Goal: Task Accomplishment & Management: Use online tool/utility

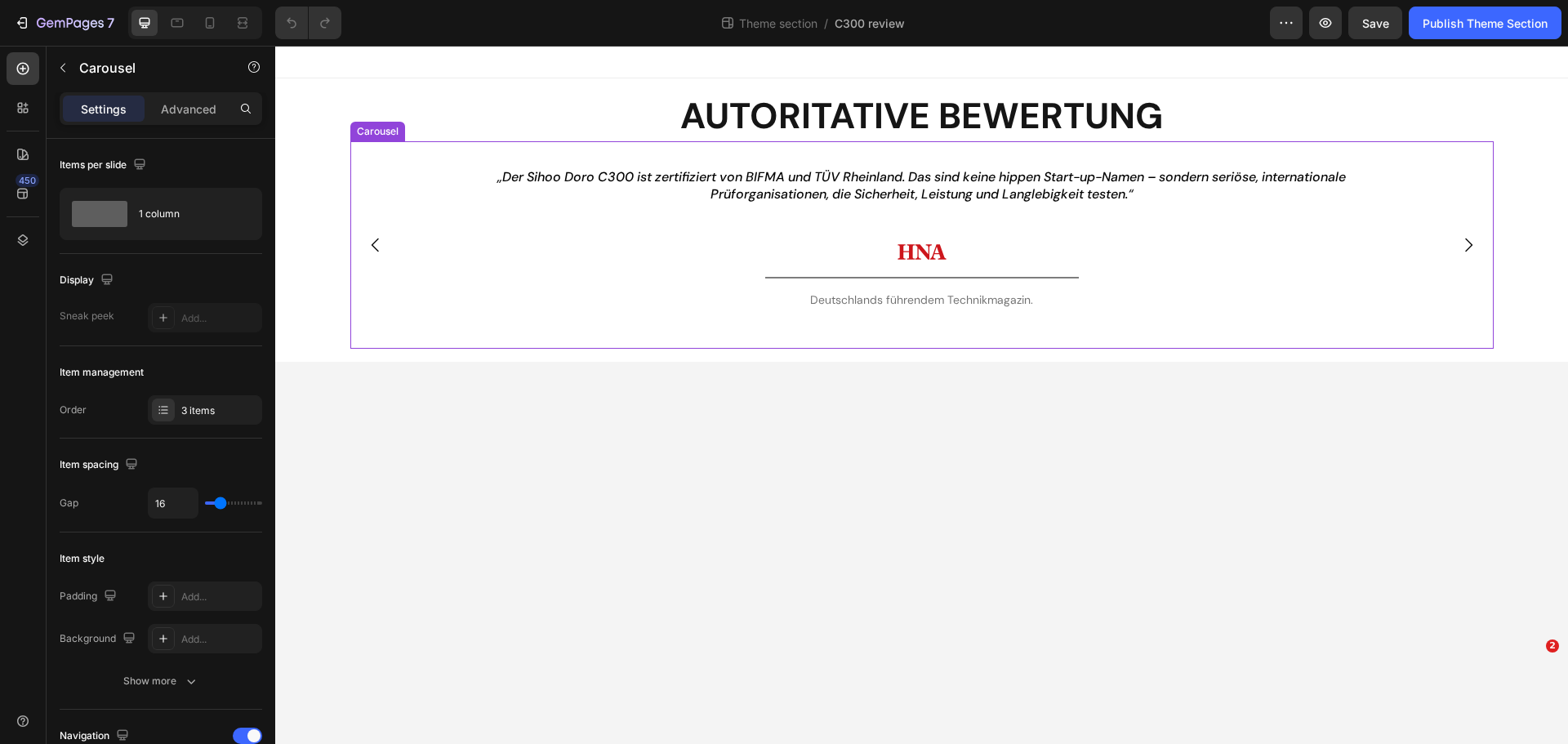
click at [1474, 249] on icon "Carousel Next Arrow" at bounding box center [1469, 245] width 20 height 20
drag, startPoint x: 1465, startPoint y: 243, endPoint x: 1439, endPoint y: 243, distance: 26.0
click at [1463, 243] on icon "Carousel Next Arrow" at bounding box center [1469, 245] width 20 height 20
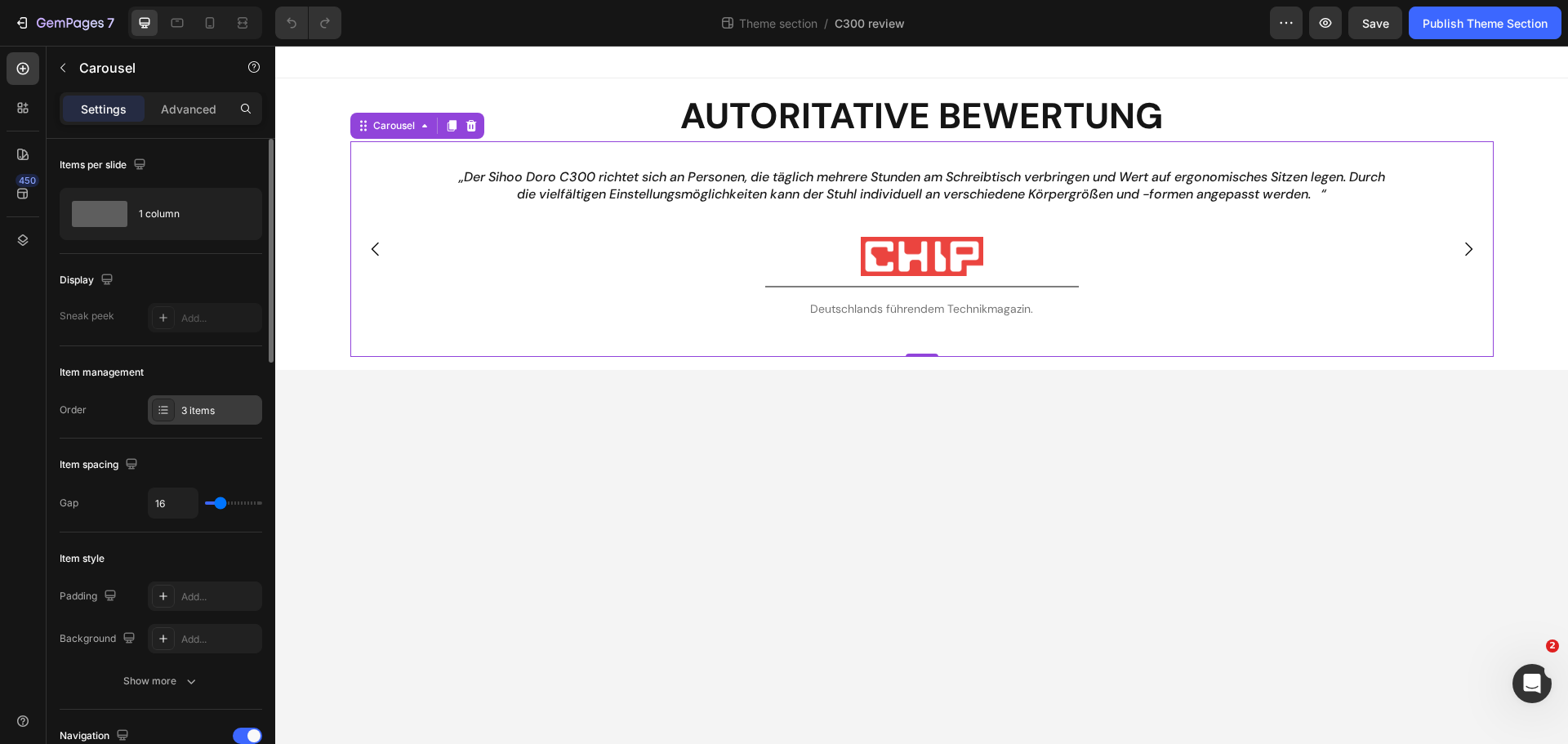
click at [166, 416] on icon at bounding box center [163, 409] width 13 height 13
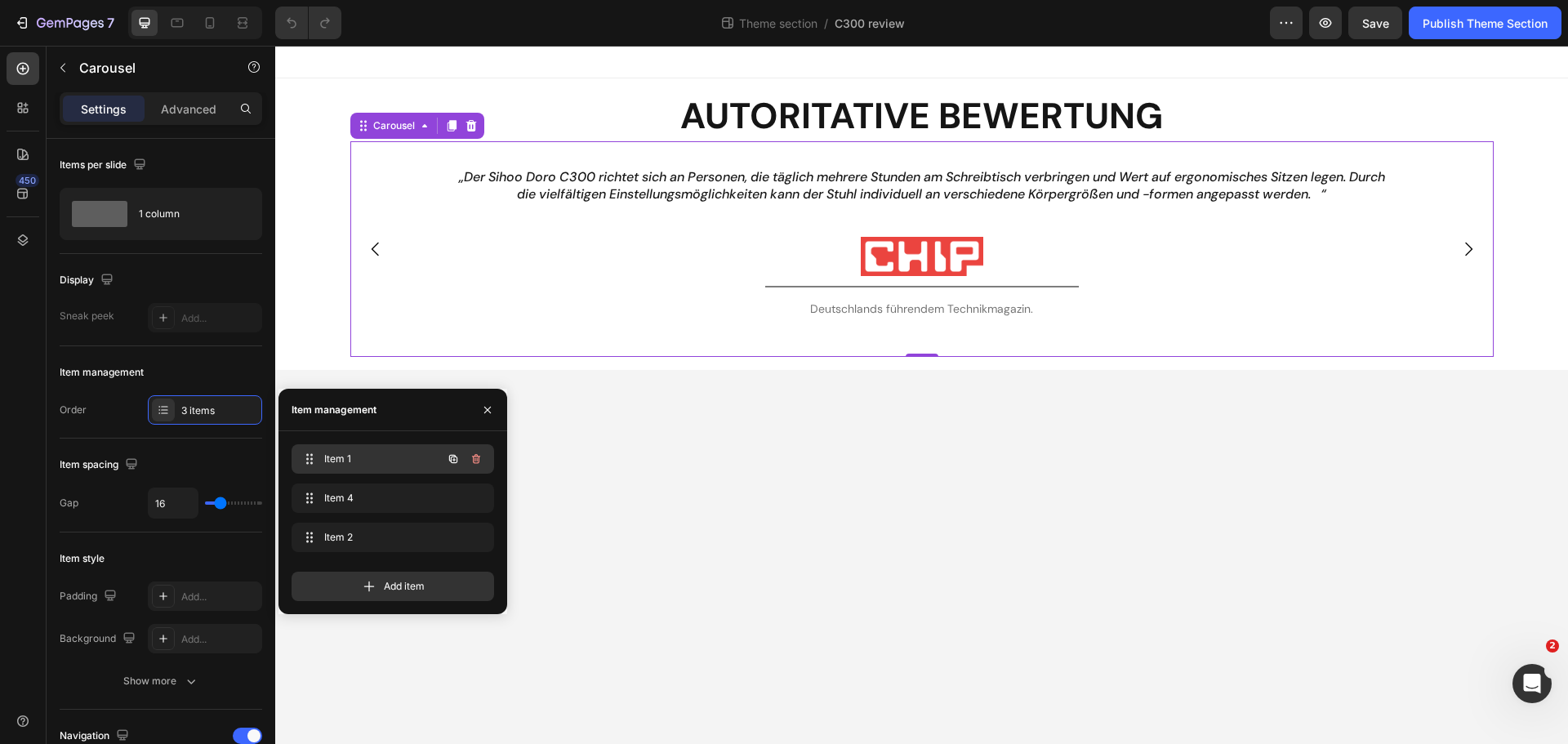
click at [329, 457] on span "Item 1" at bounding box center [370, 459] width 92 height 14
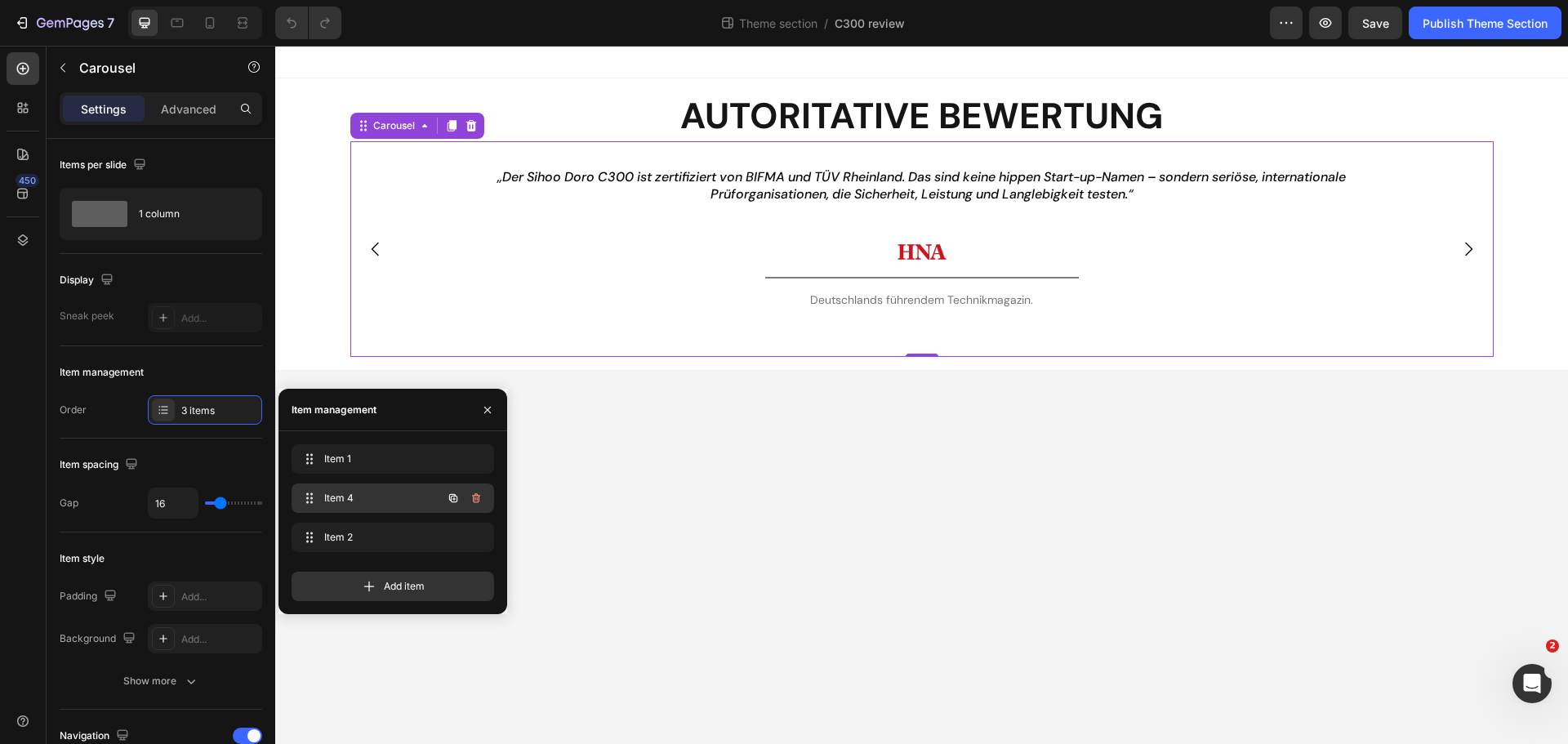
click at [357, 506] on div "Item 4 Item 4" at bounding box center [369, 498] width 143 height 23
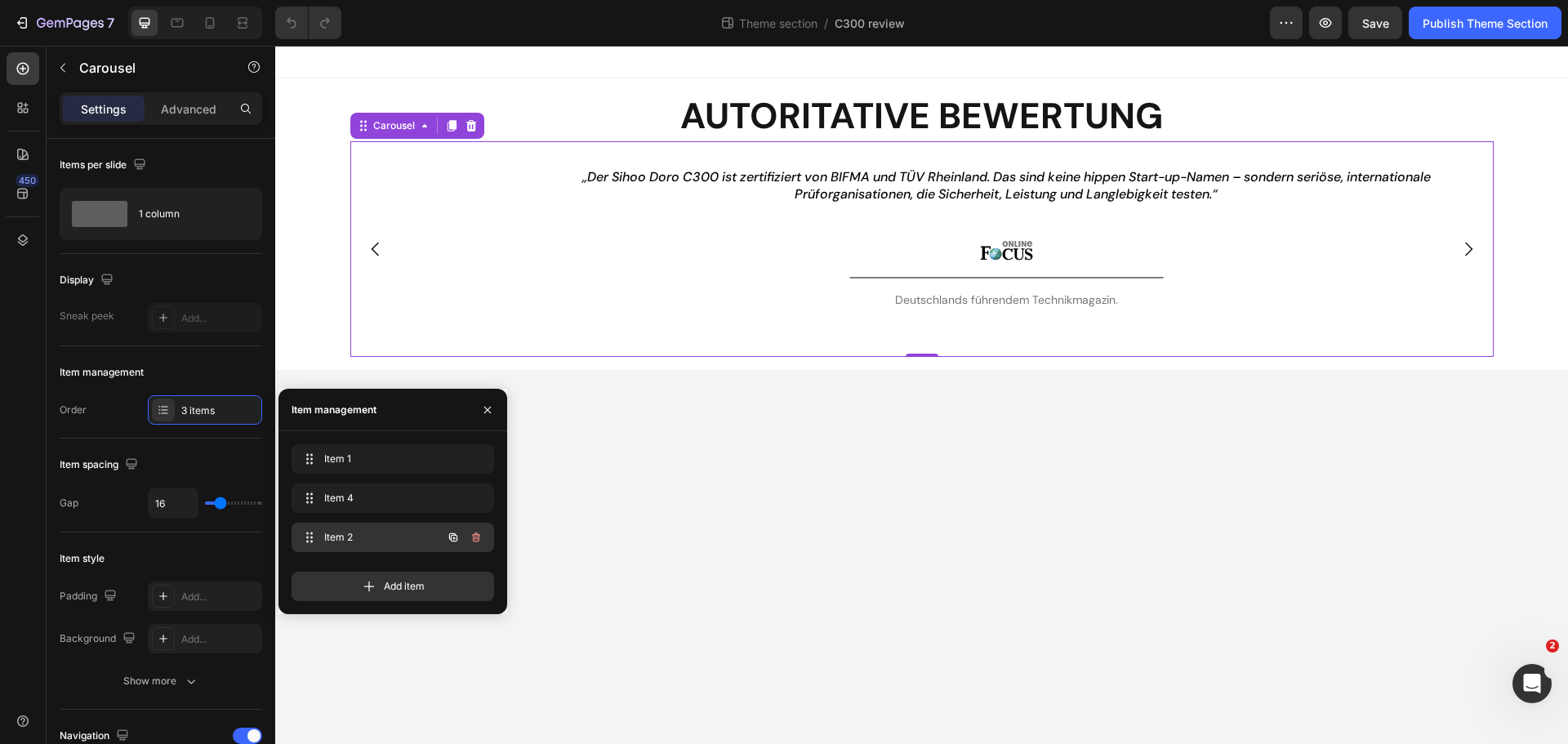
click at [360, 522] on div "Item 2 Item 2" at bounding box center [392, 537] width 203 height 30
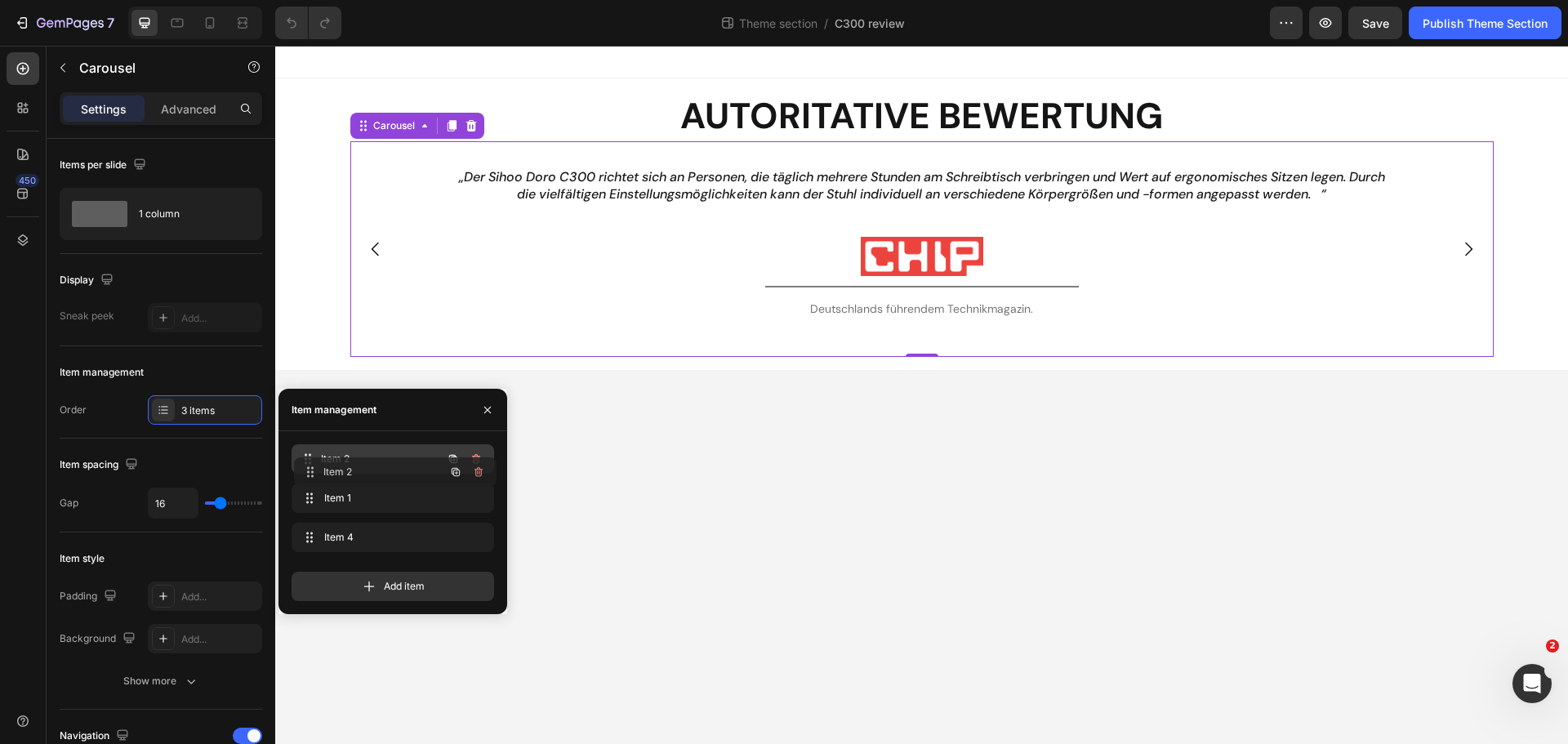
drag, startPoint x: 315, startPoint y: 528, endPoint x: 317, endPoint y: 463, distance: 65.0
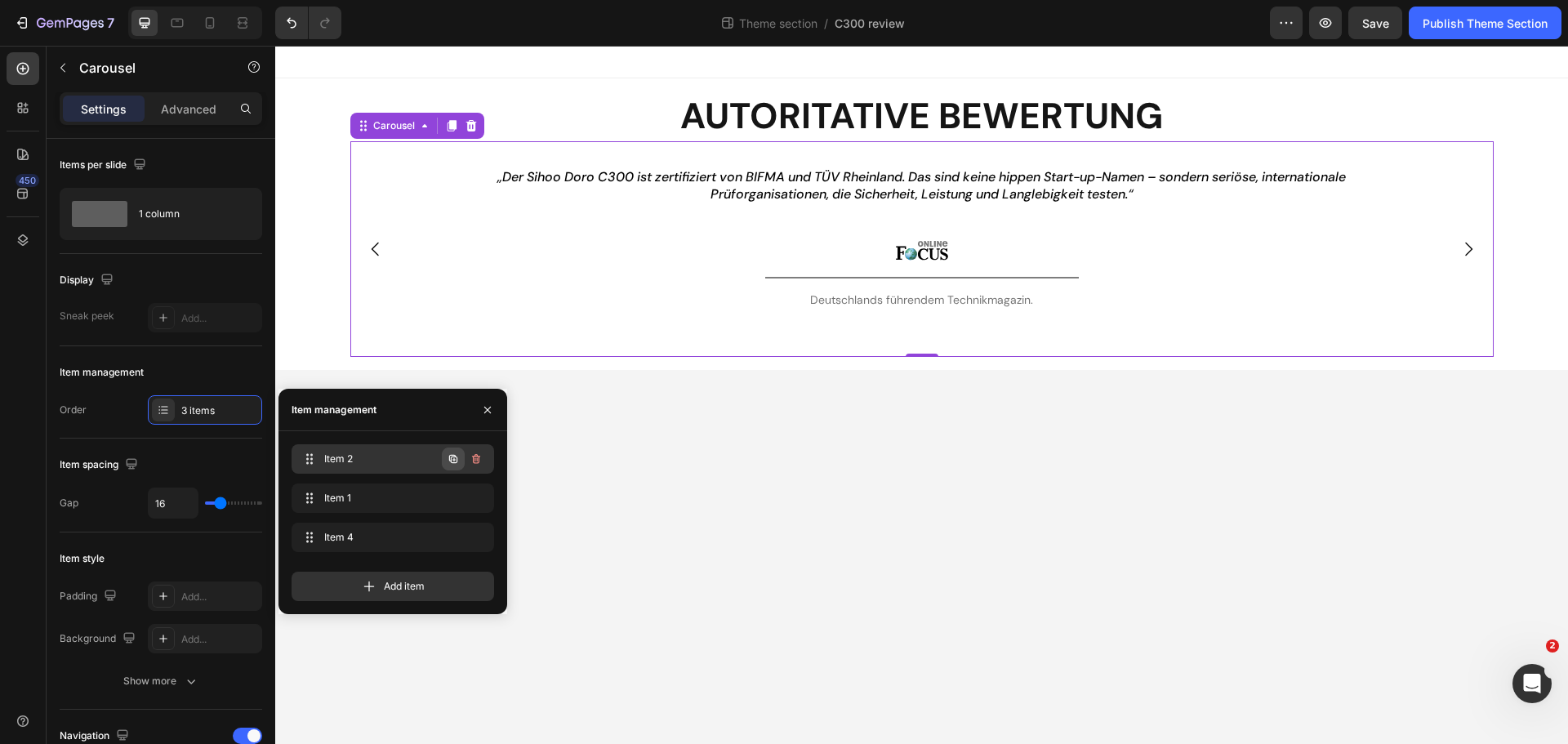
click at [456, 464] on icon "button" at bounding box center [453, 459] width 13 height 13
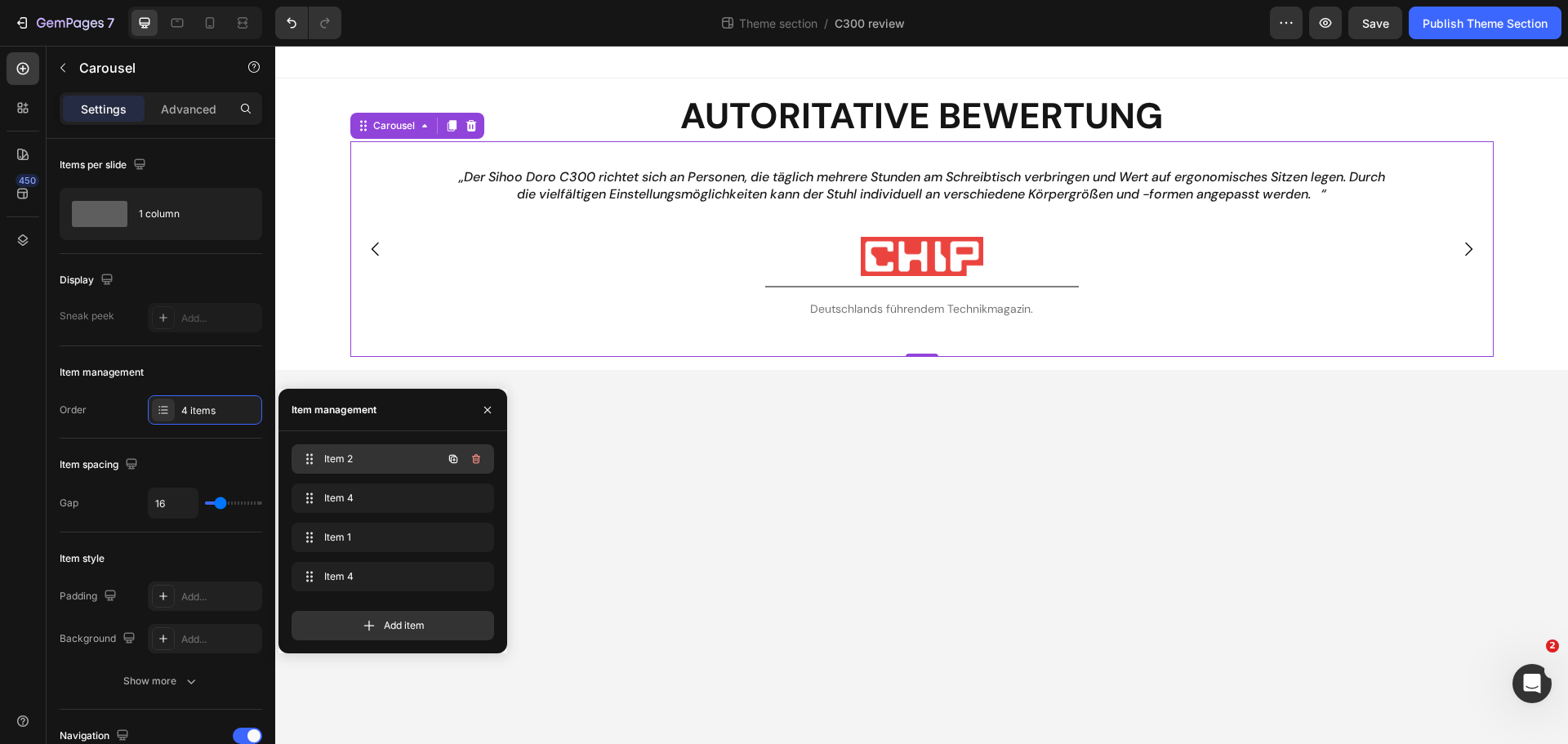
click at [381, 469] on div "Item 2 Item 2" at bounding box center [369, 458] width 143 height 23
click at [364, 494] on span "Item 4" at bounding box center [370, 498] width 92 height 14
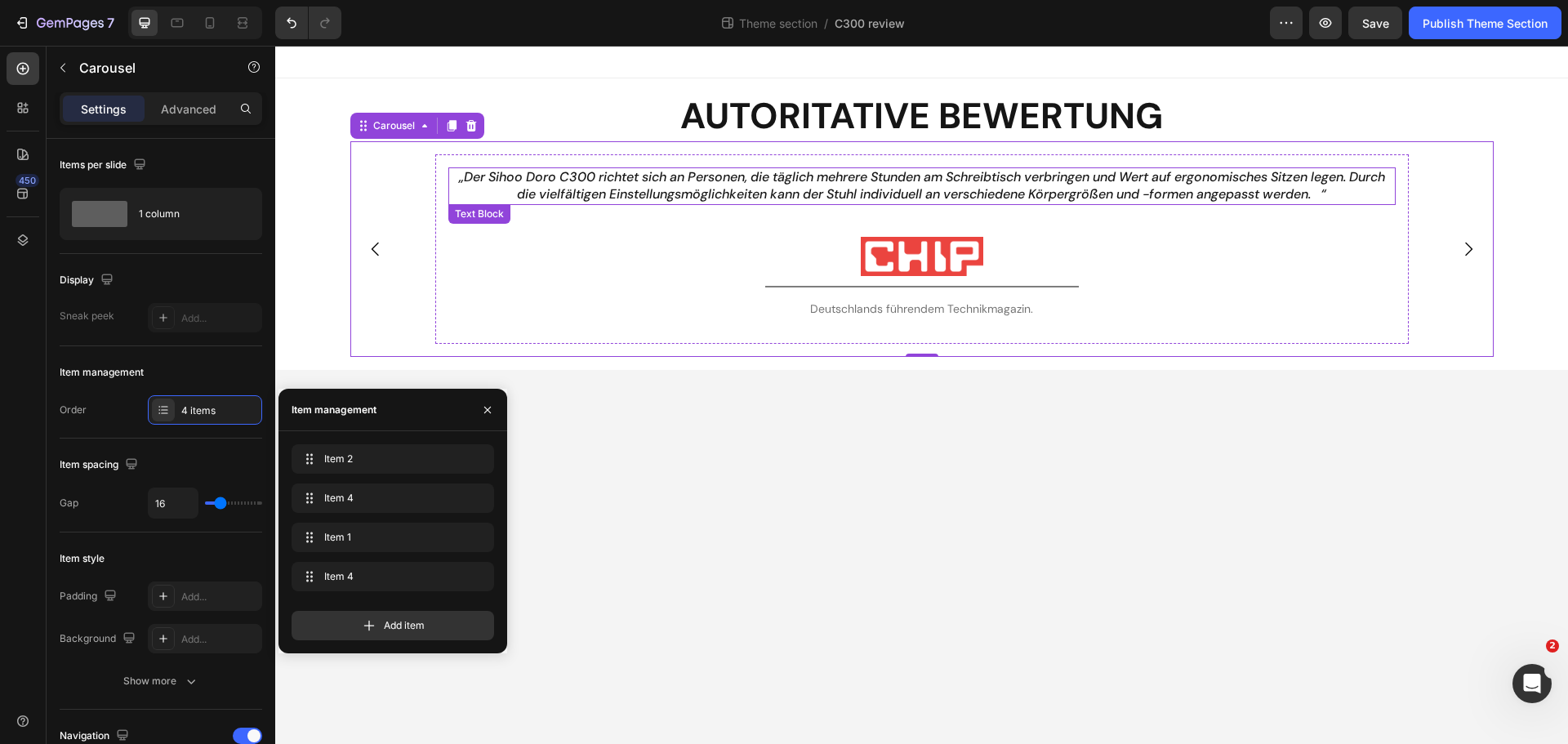
click at [808, 196] on p "„Der Sihoo Doro C300 richtet sich an Personen, die täglich mehrere Stunden am S…" at bounding box center [922, 186] width 945 height 34
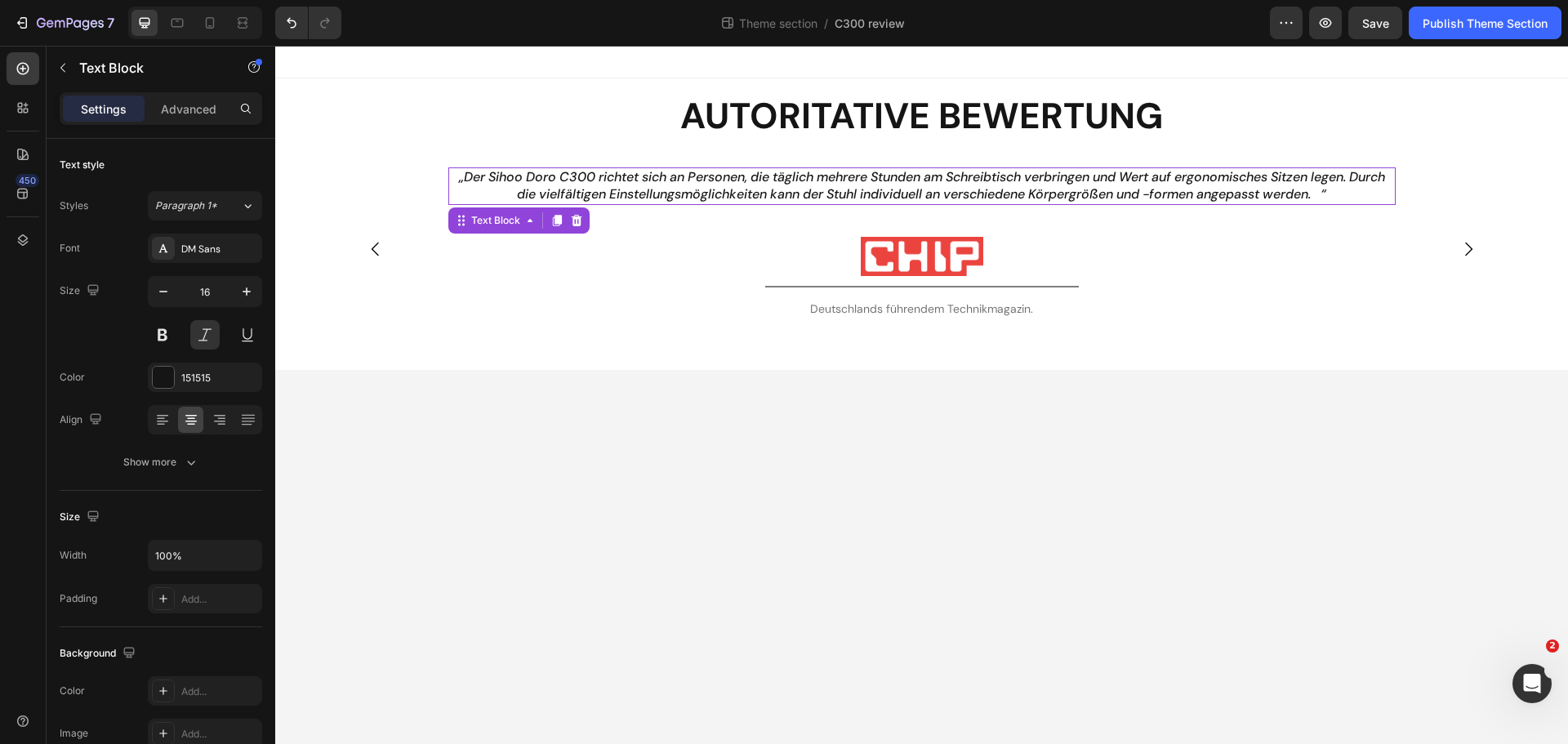
click at [808, 196] on p "„Der Sihoo Doro C300 richtet sich an Personen, die täglich mehrere Stunden am S…" at bounding box center [922, 186] width 945 height 34
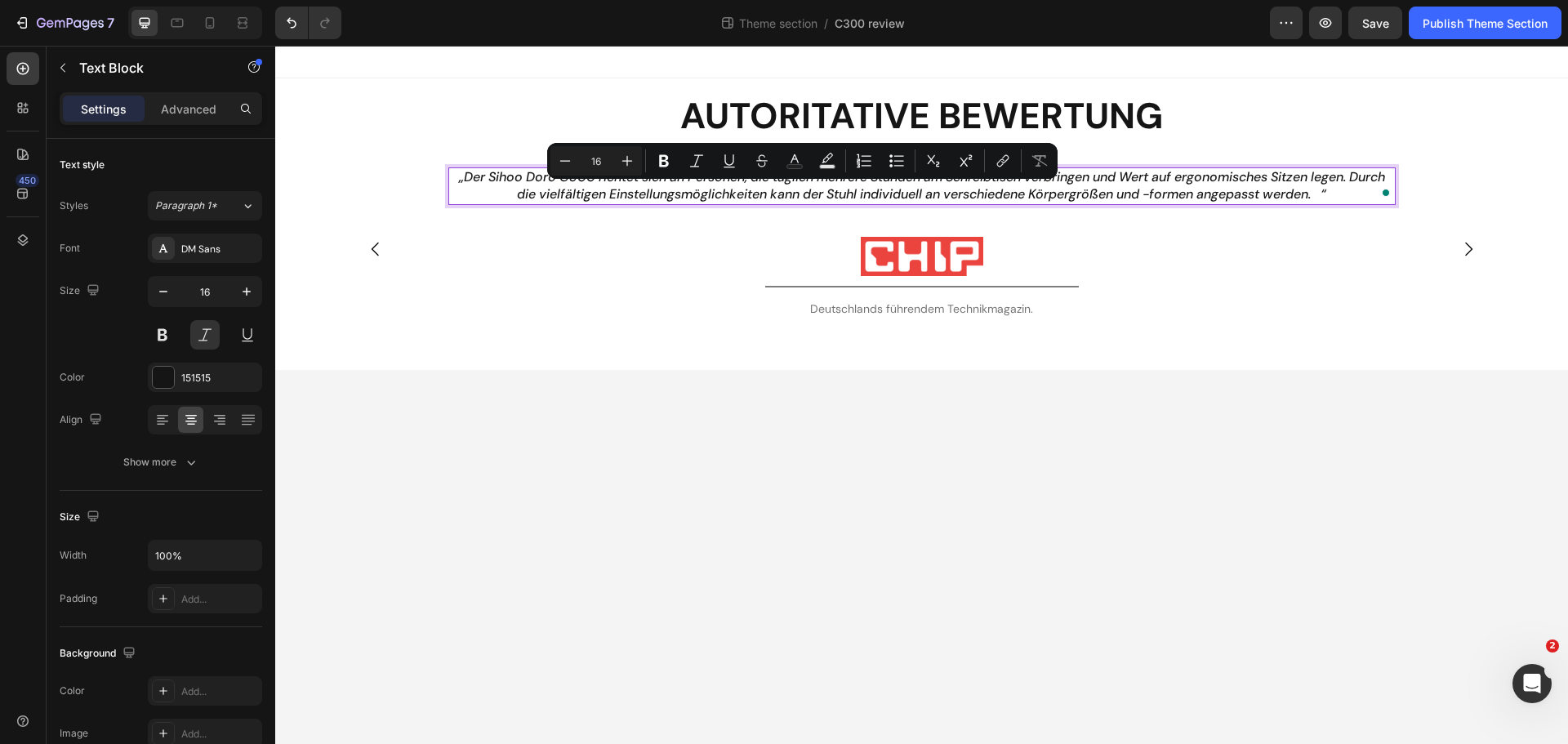
click at [468, 169] on p "„Der Sihoo Doro C300 richtet sich an Personen, die täglich mehrere Stunden am S…" at bounding box center [922, 186] width 945 height 34
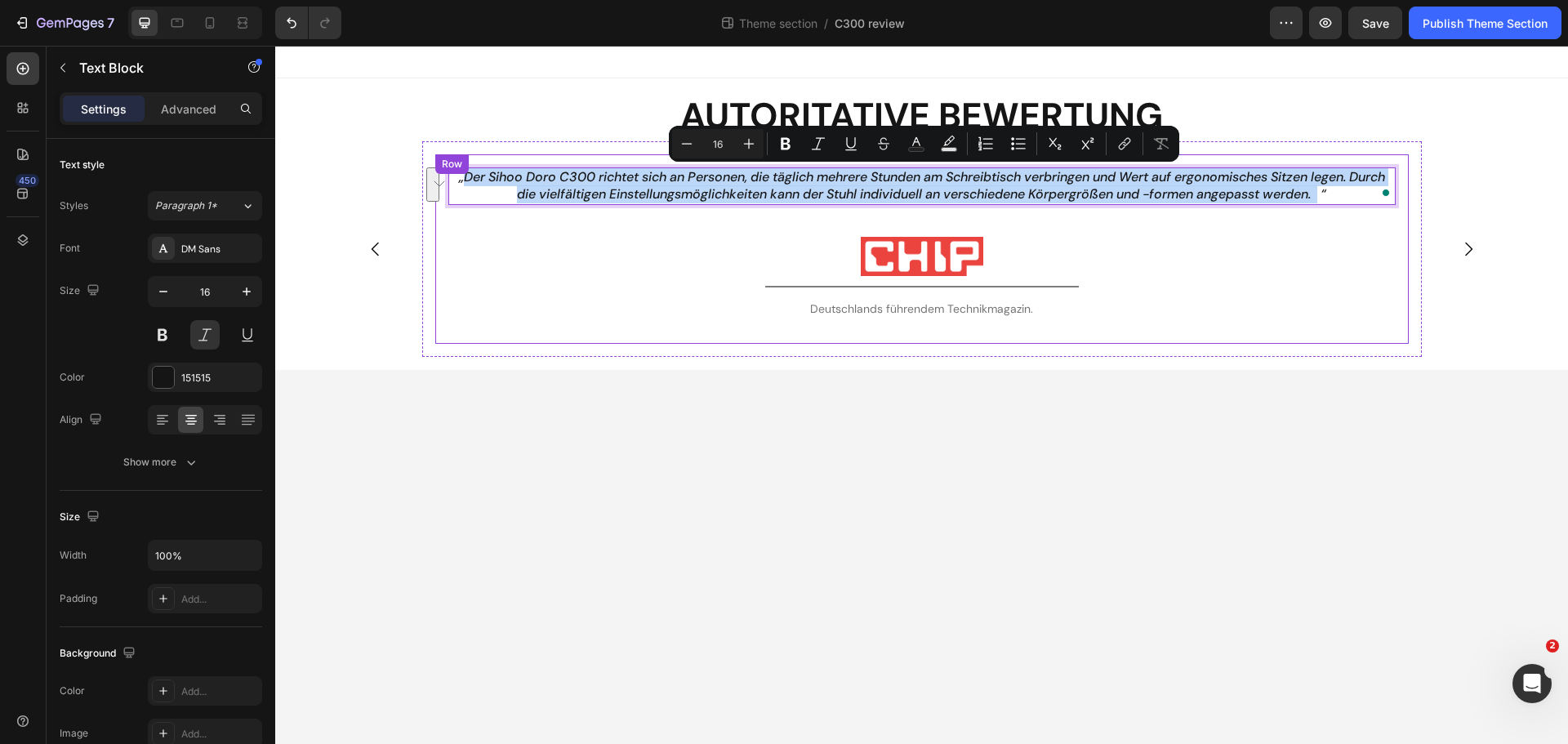
drag, startPoint x: 473, startPoint y: 172, endPoint x: 1346, endPoint y: 206, distance: 873.7
click at [1346, 206] on div "„Der Sihoo Doro C300 richtet sich an Personen, die täglich mehrere Stunden am S…" at bounding box center [922, 249] width 947 height 163
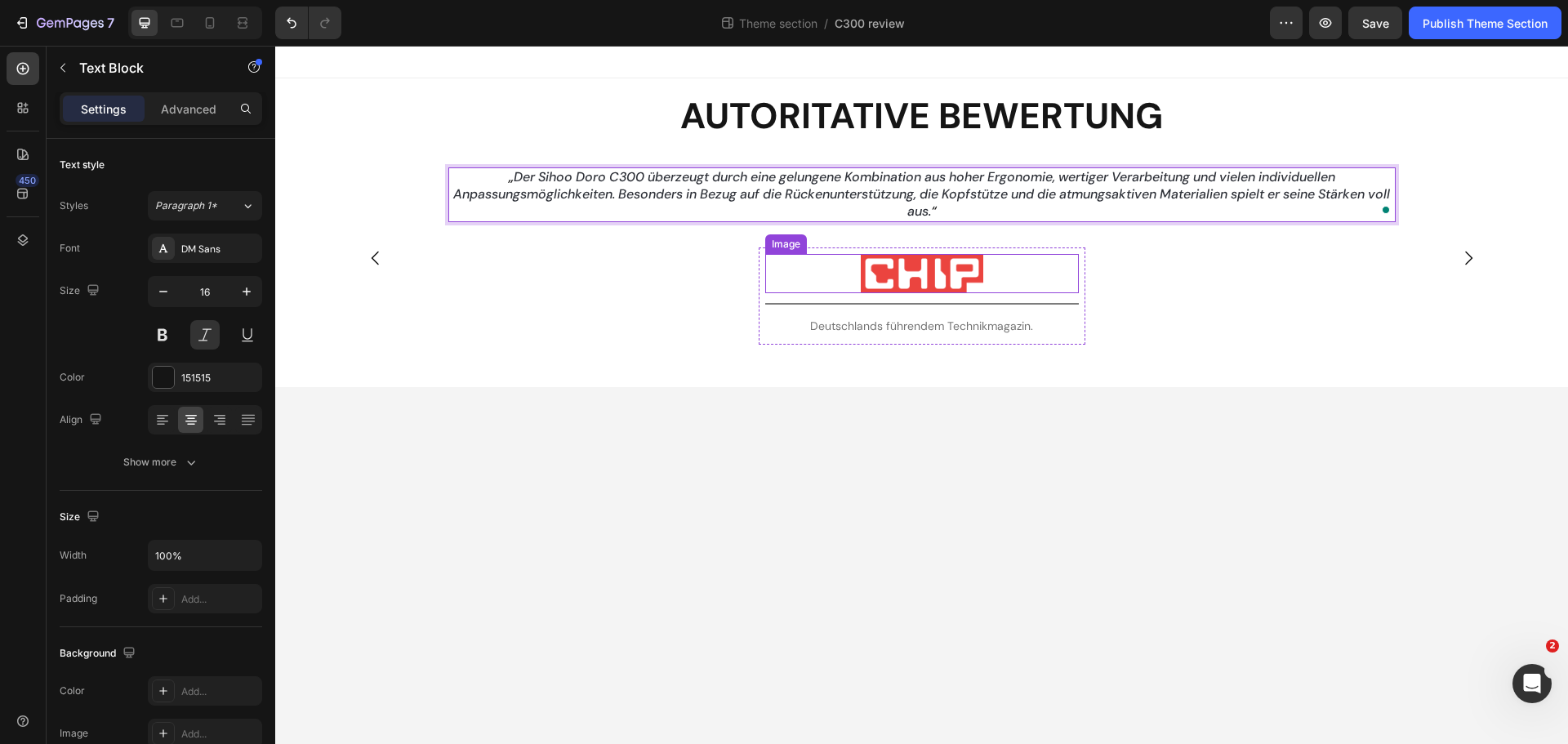
click at [896, 279] on img at bounding box center [922, 273] width 123 height 39
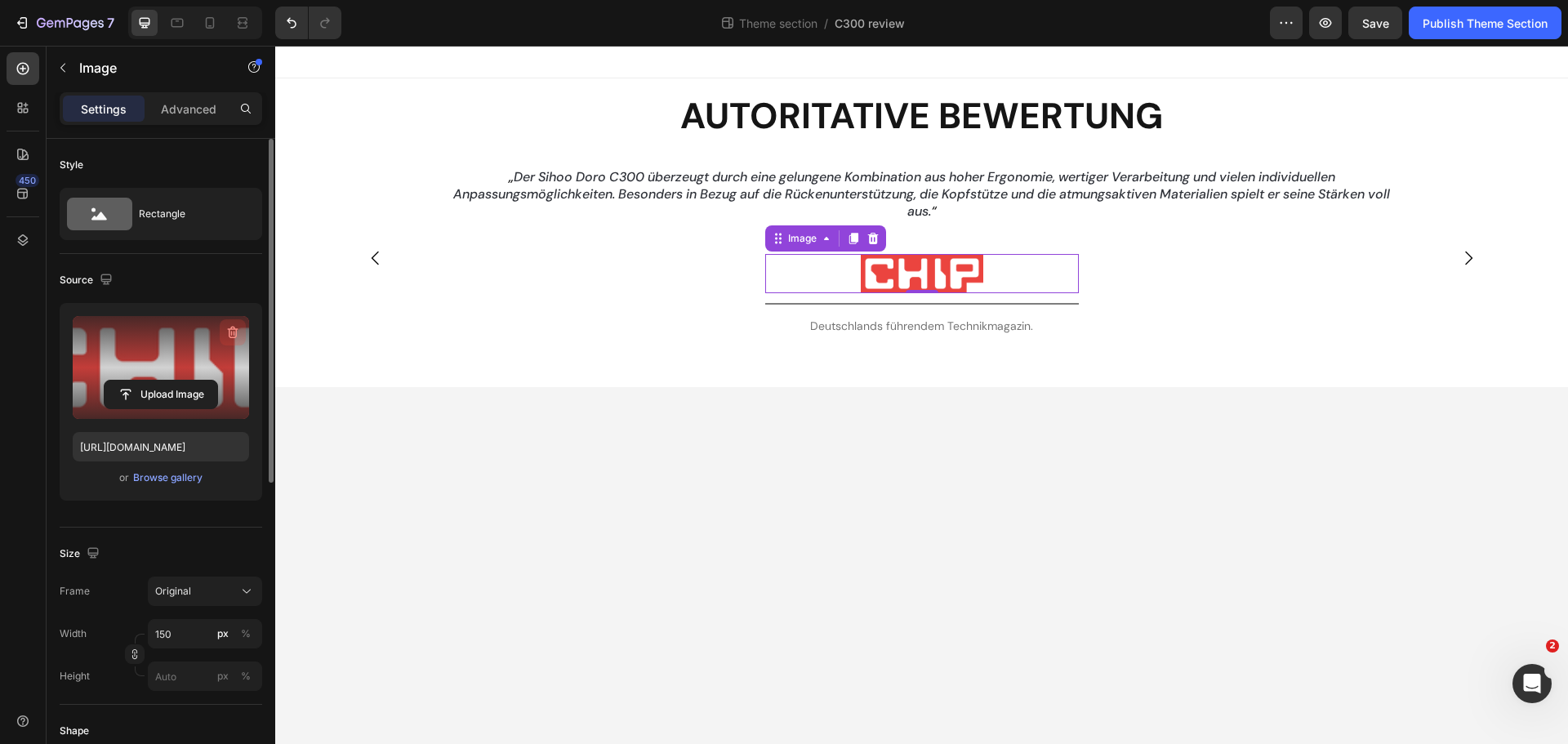
click at [229, 331] on icon "button" at bounding box center [234, 333] width 11 height 13
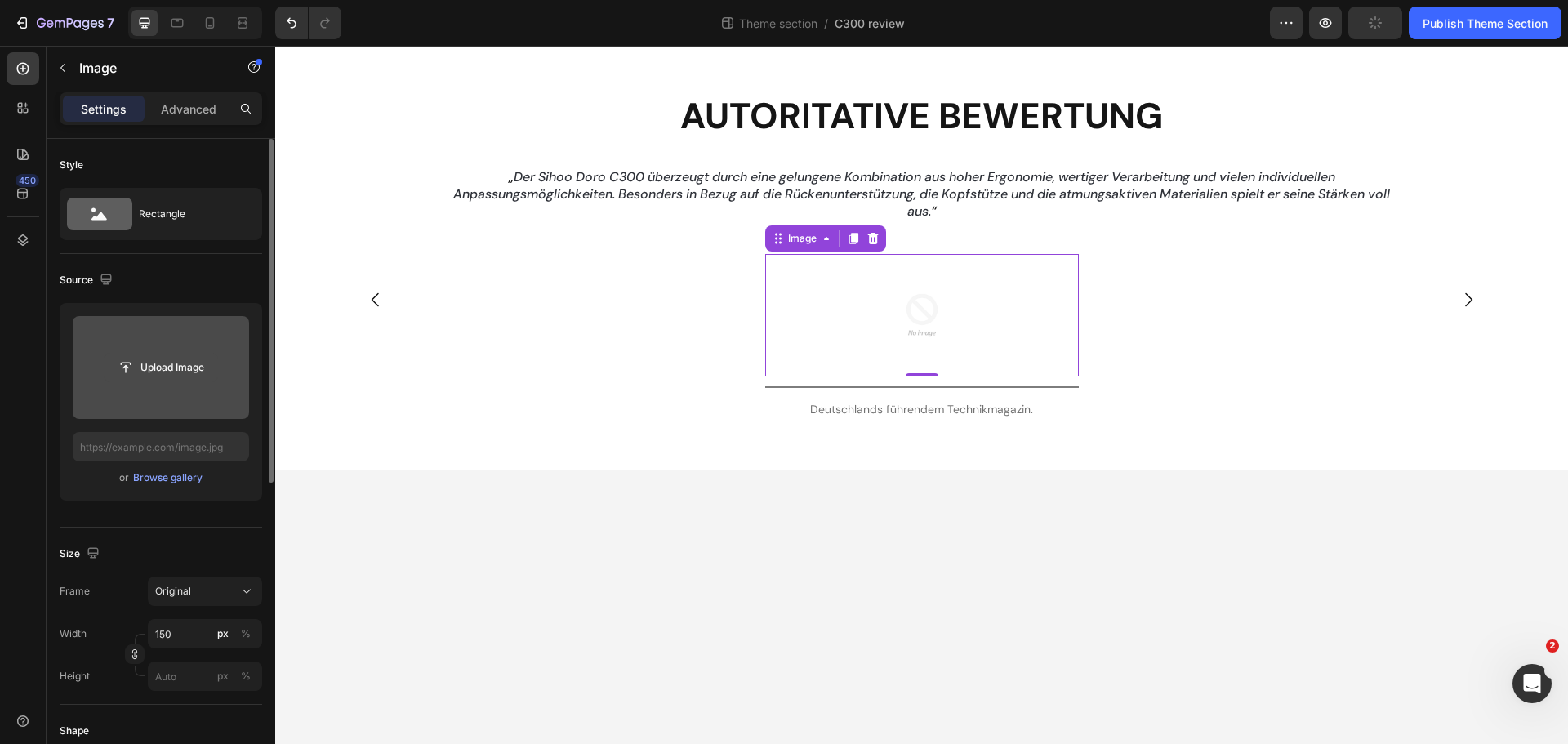
click at [150, 367] on input "file" at bounding box center [161, 367] width 113 height 28
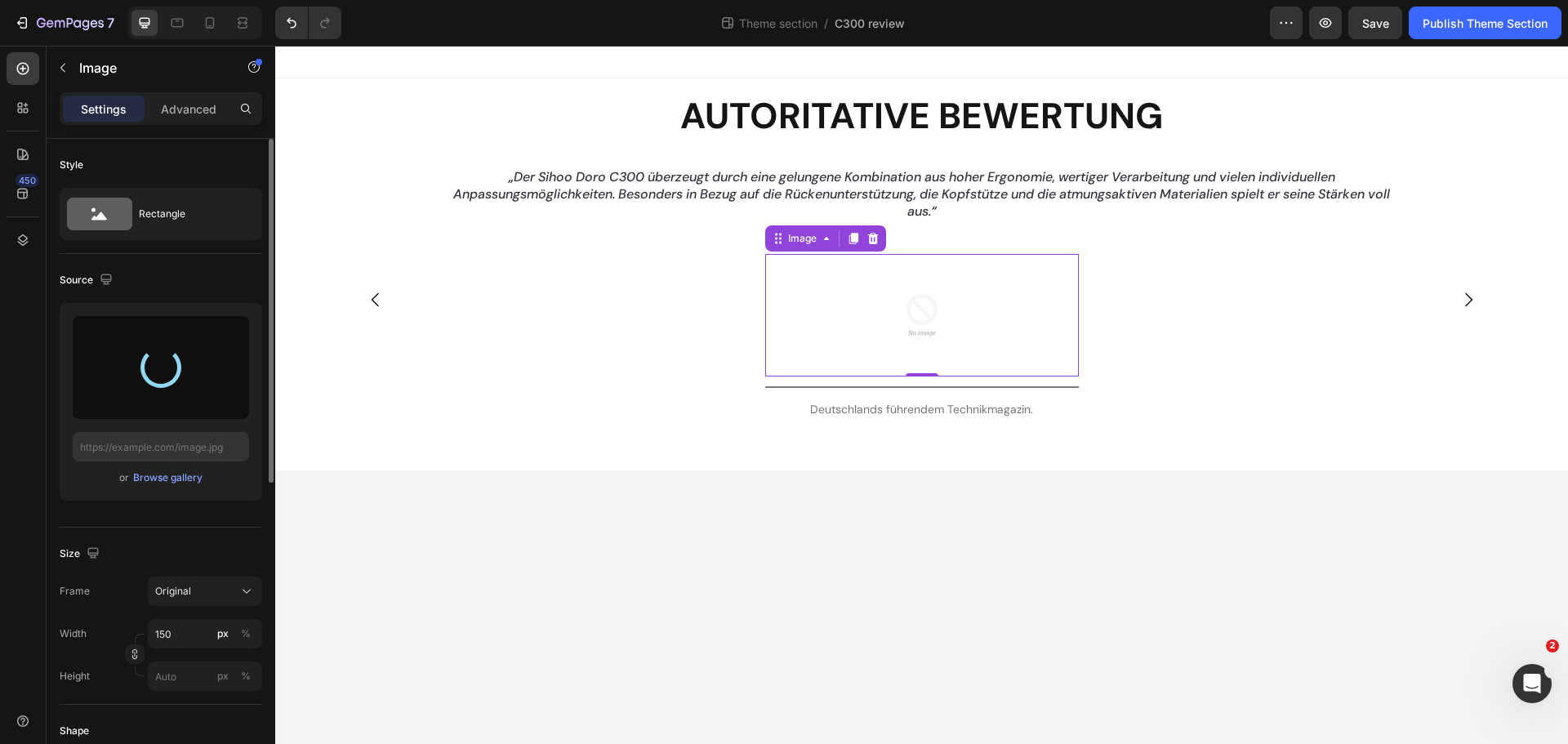
type input "[URL][DOMAIN_NAME]"
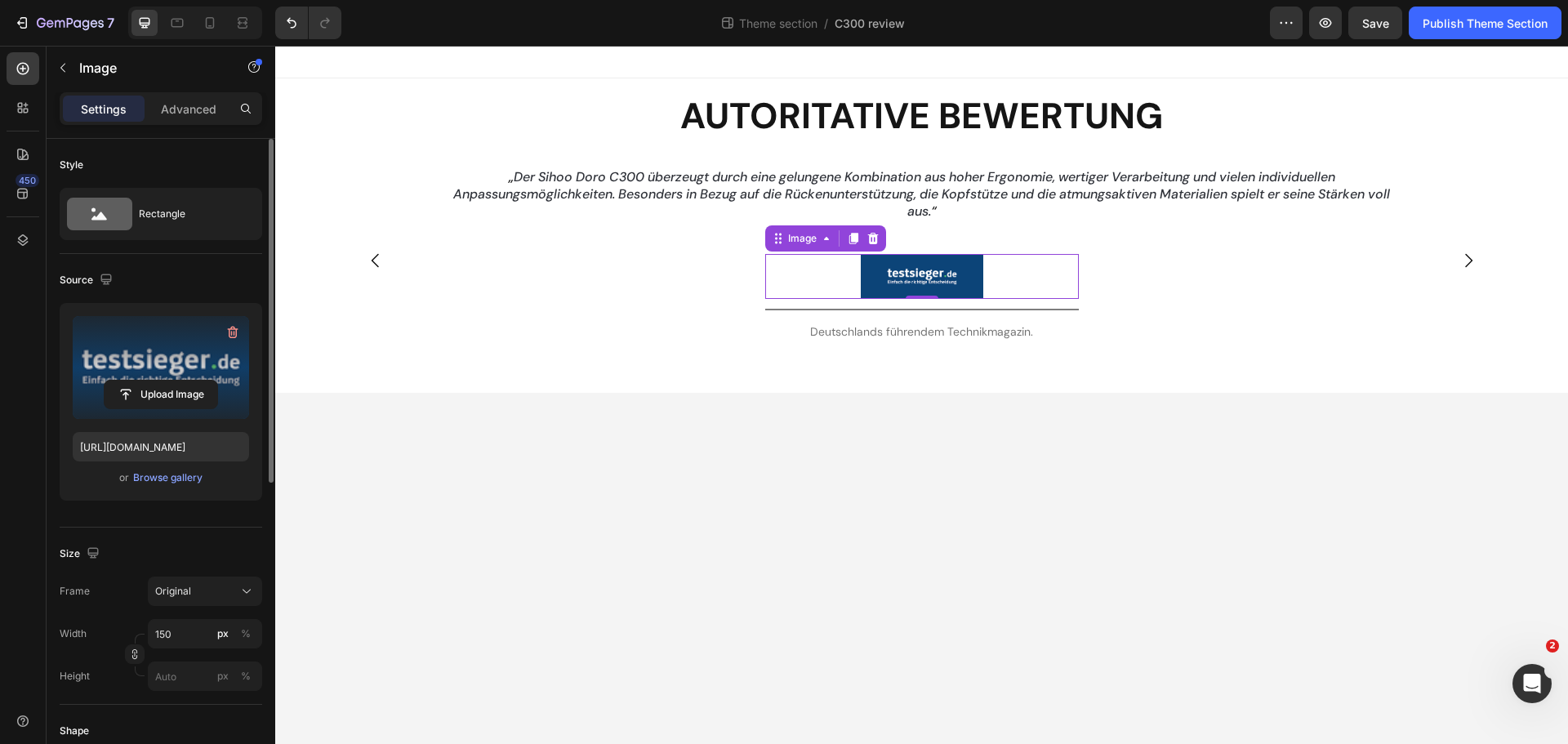
click at [1023, 284] on div at bounding box center [922, 277] width 314 height 45
click at [177, 670] on input "px %" at bounding box center [205, 675] width 115 height 30
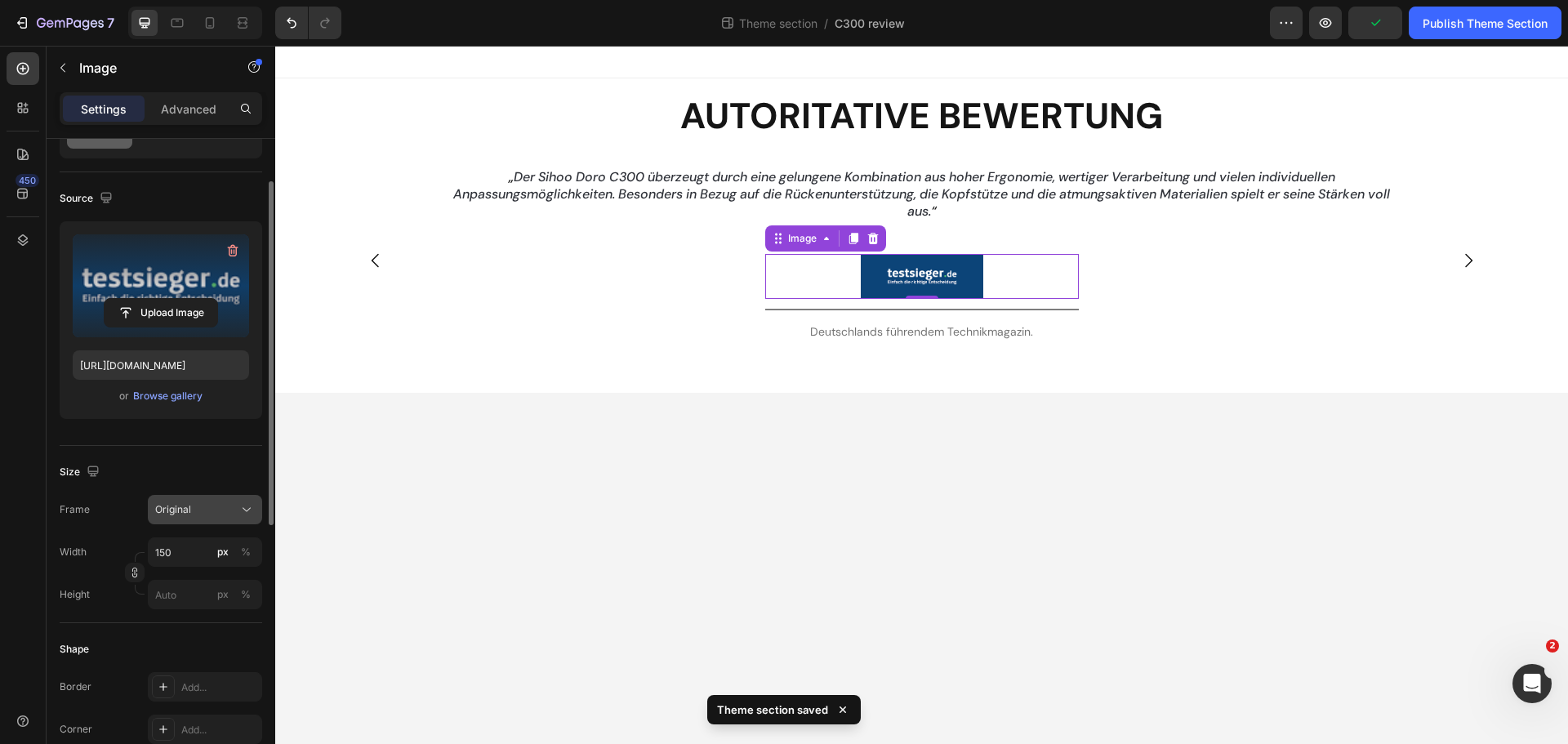
click at [239, 503] on icon at bounding box center [246, 510] width 16 height 16
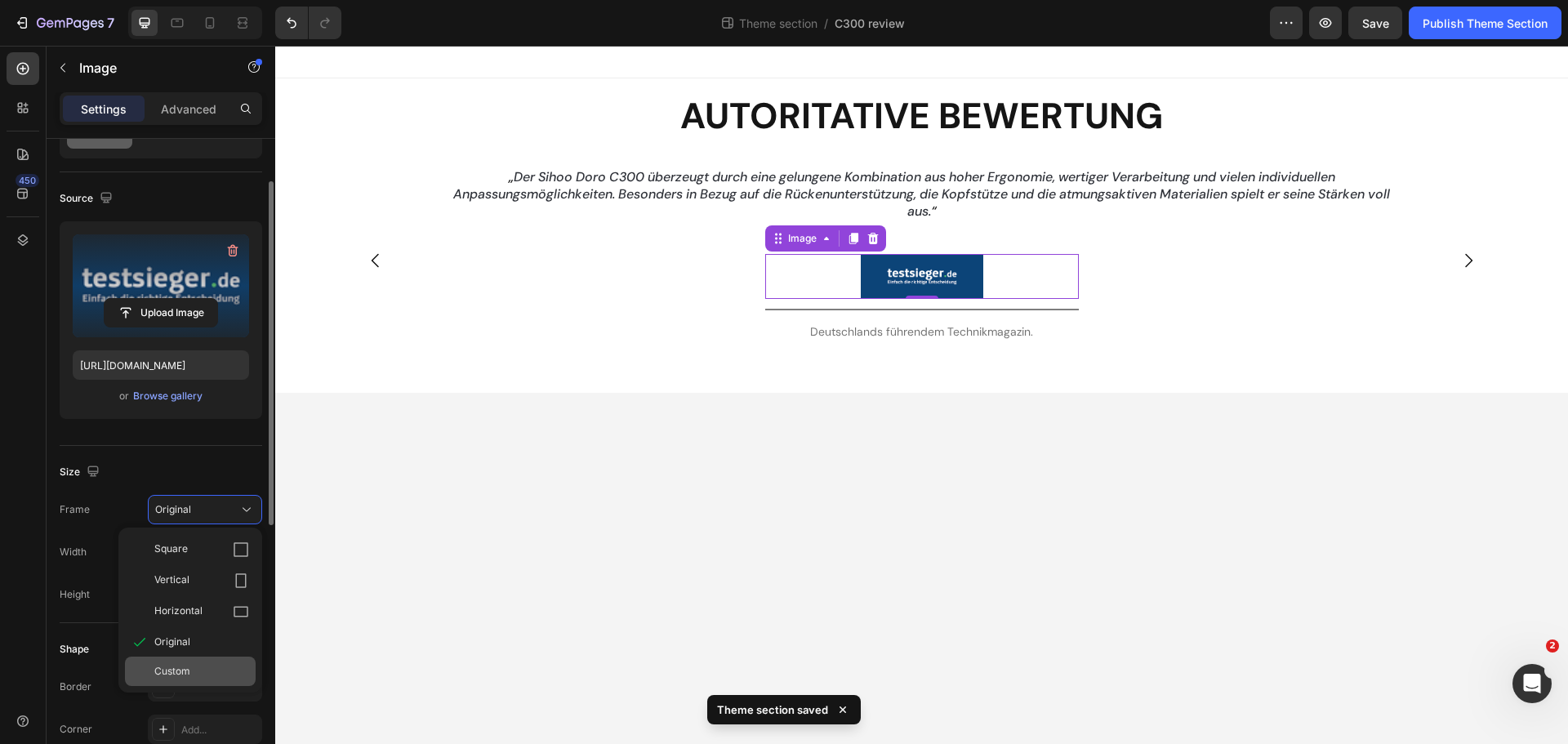
click at [204, 664] on div "Custom" at bounding box center [201, 671] width 95 height 14
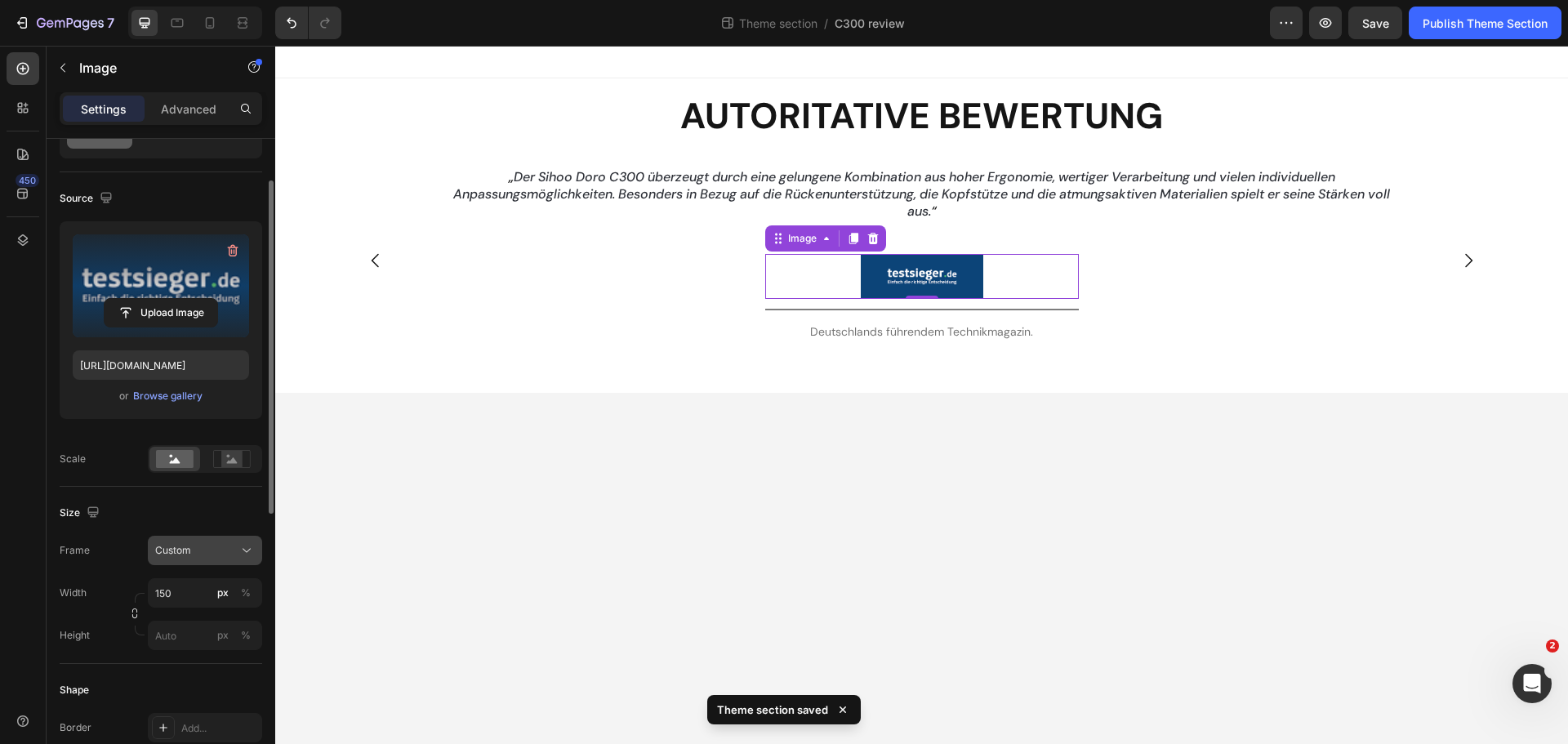
click at [220, 557] on div "Custom" at bounding box center [195, 550] width 80 height 14
click at [208, 552] on div "Custom" at bounding box center [195, 550] width 80 height 14
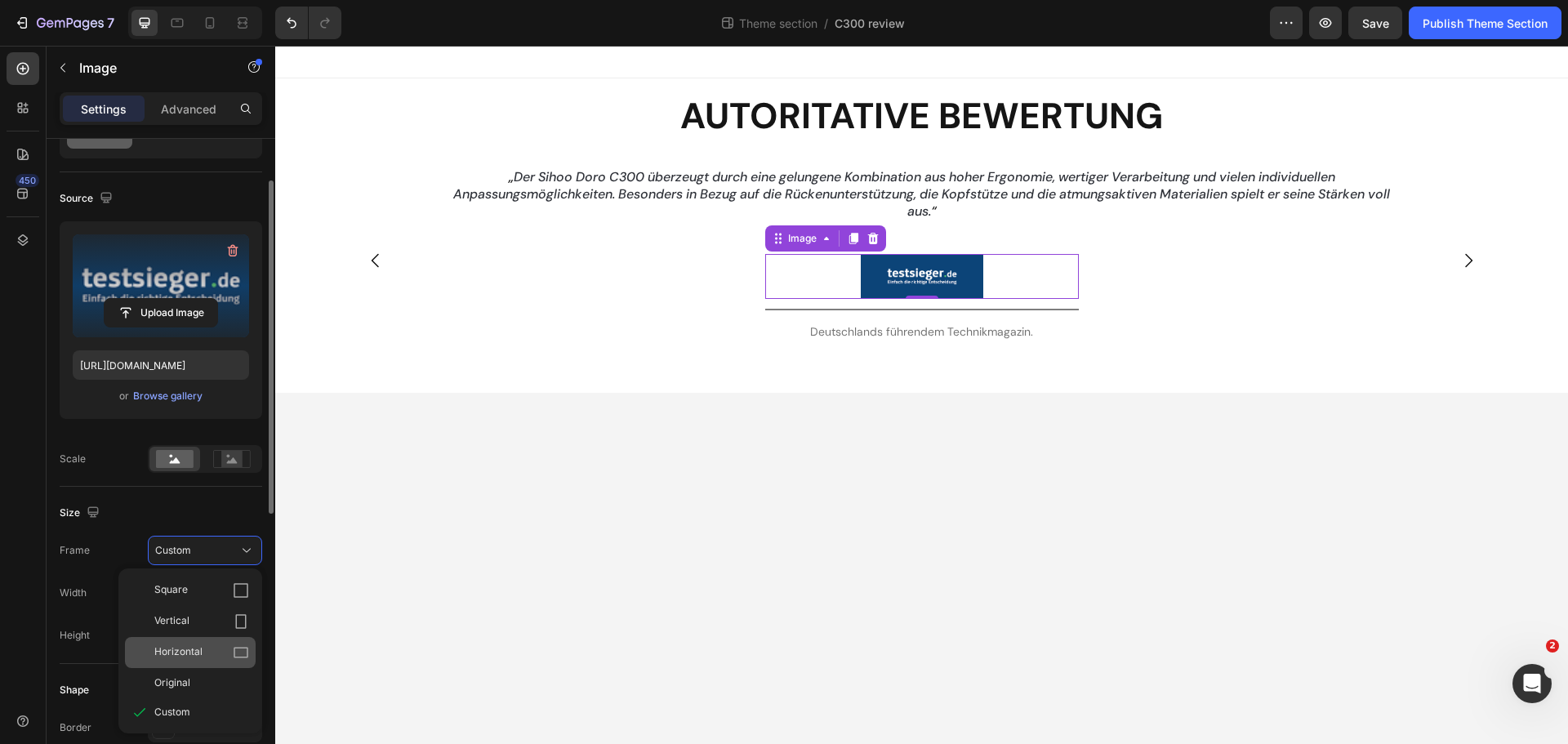
click at [189, 645] on span "Horizontal" at bounding box center [178, 652] width 48 height 16
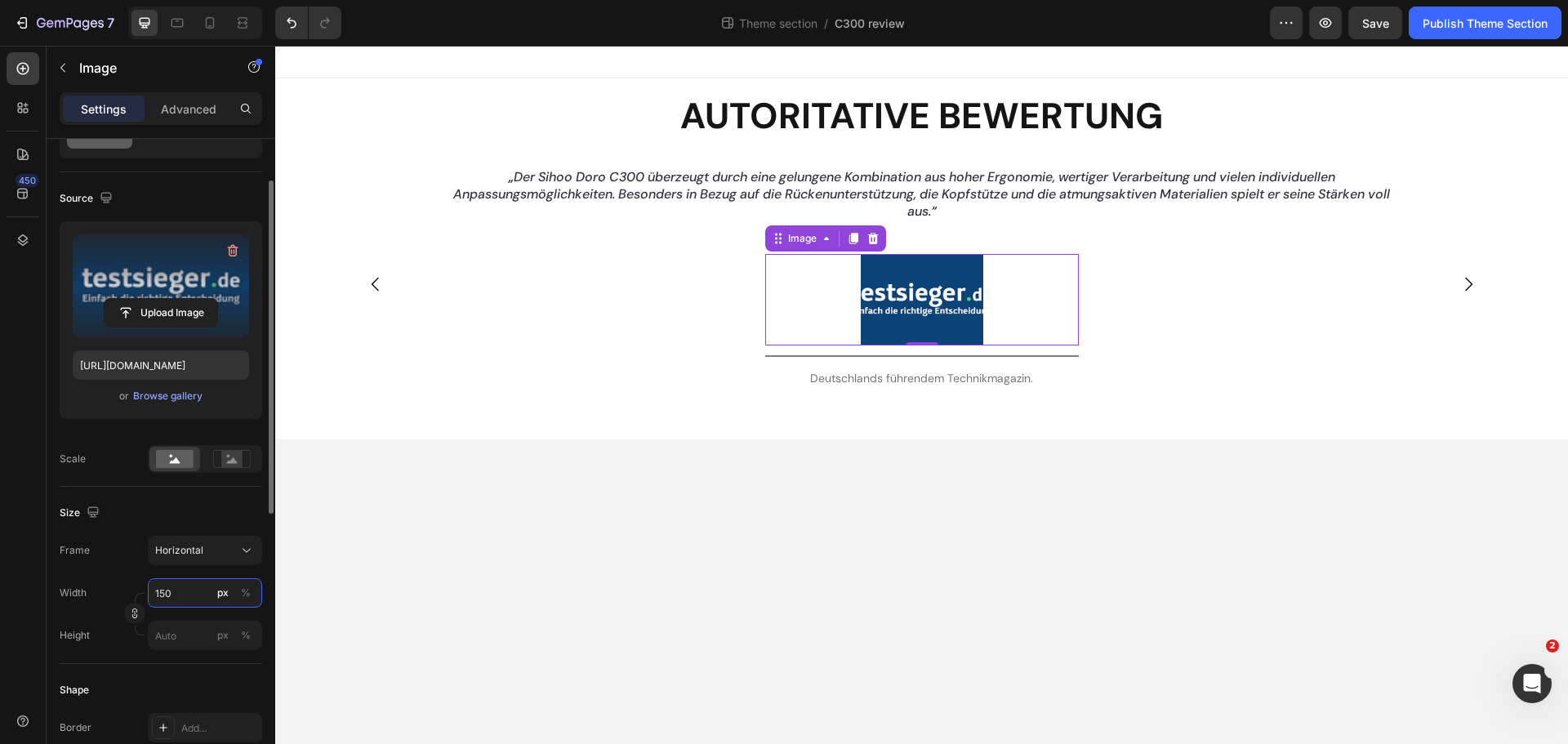
click at [192, 595] on input "150" at bounding box center [205, 592] width 115 height 30
type input "2"
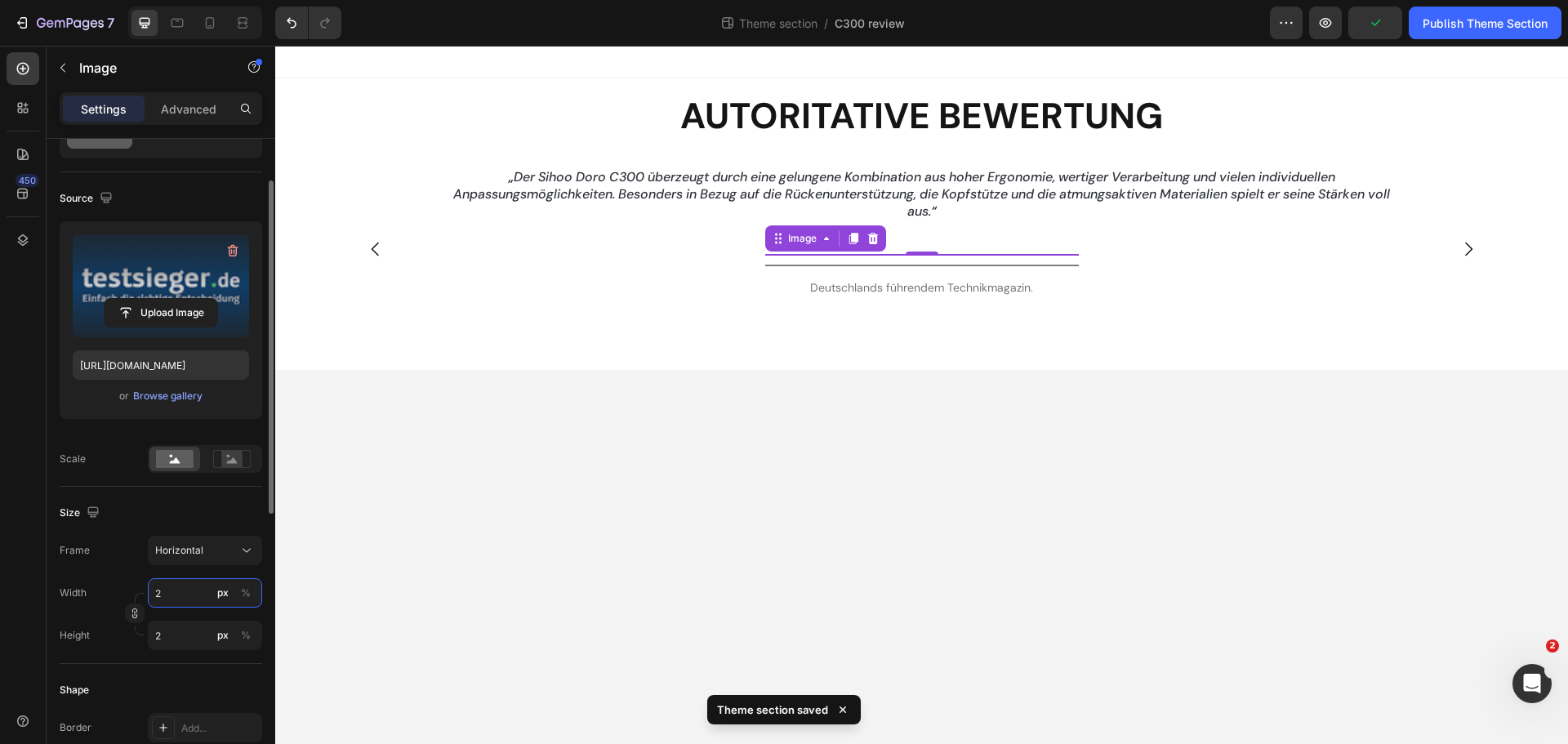
type input "20"
type input "15"
type input "200"
type input "150"
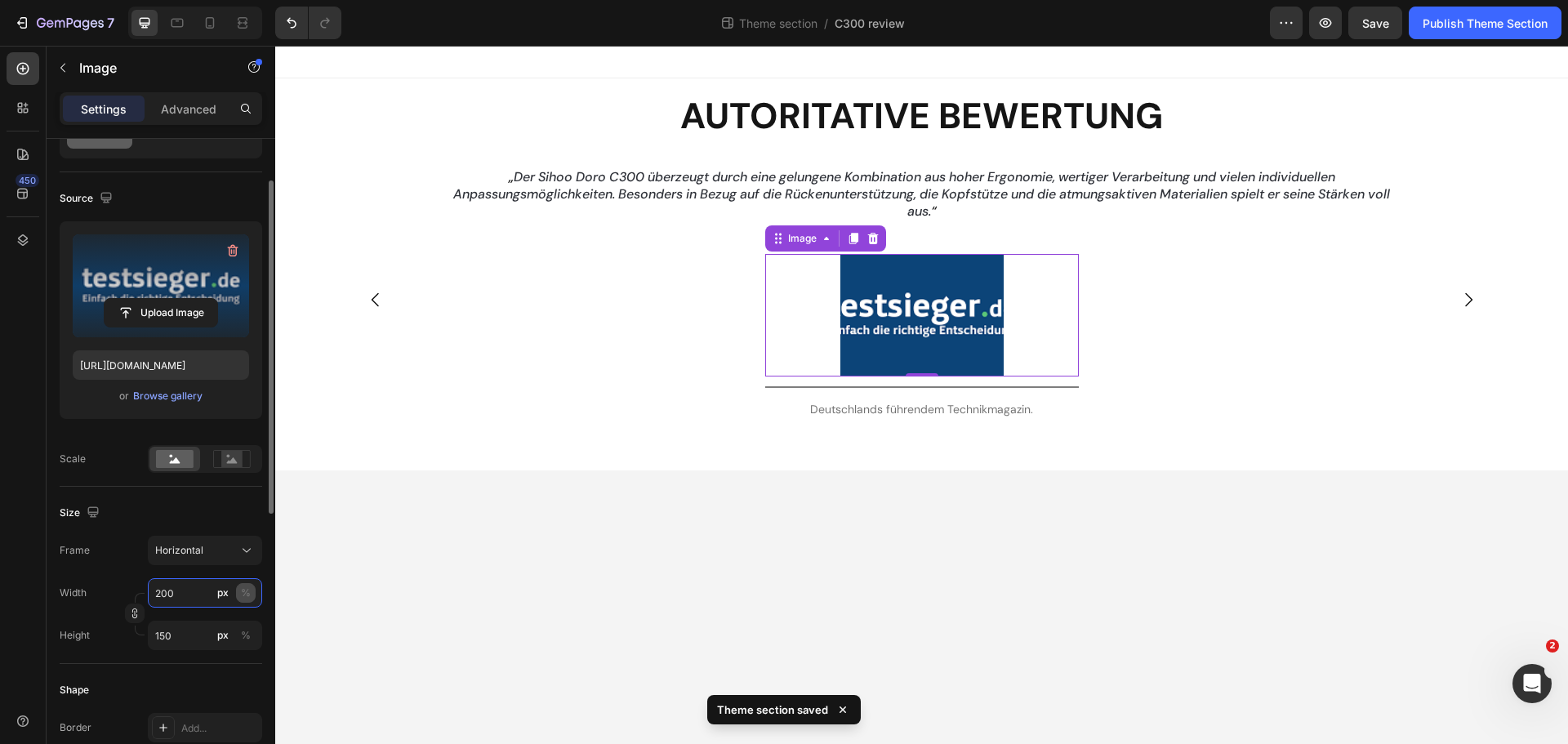
type input "200"
click at [244, 592] on div "%" at bounding box center [245, 592] width 10 height 14
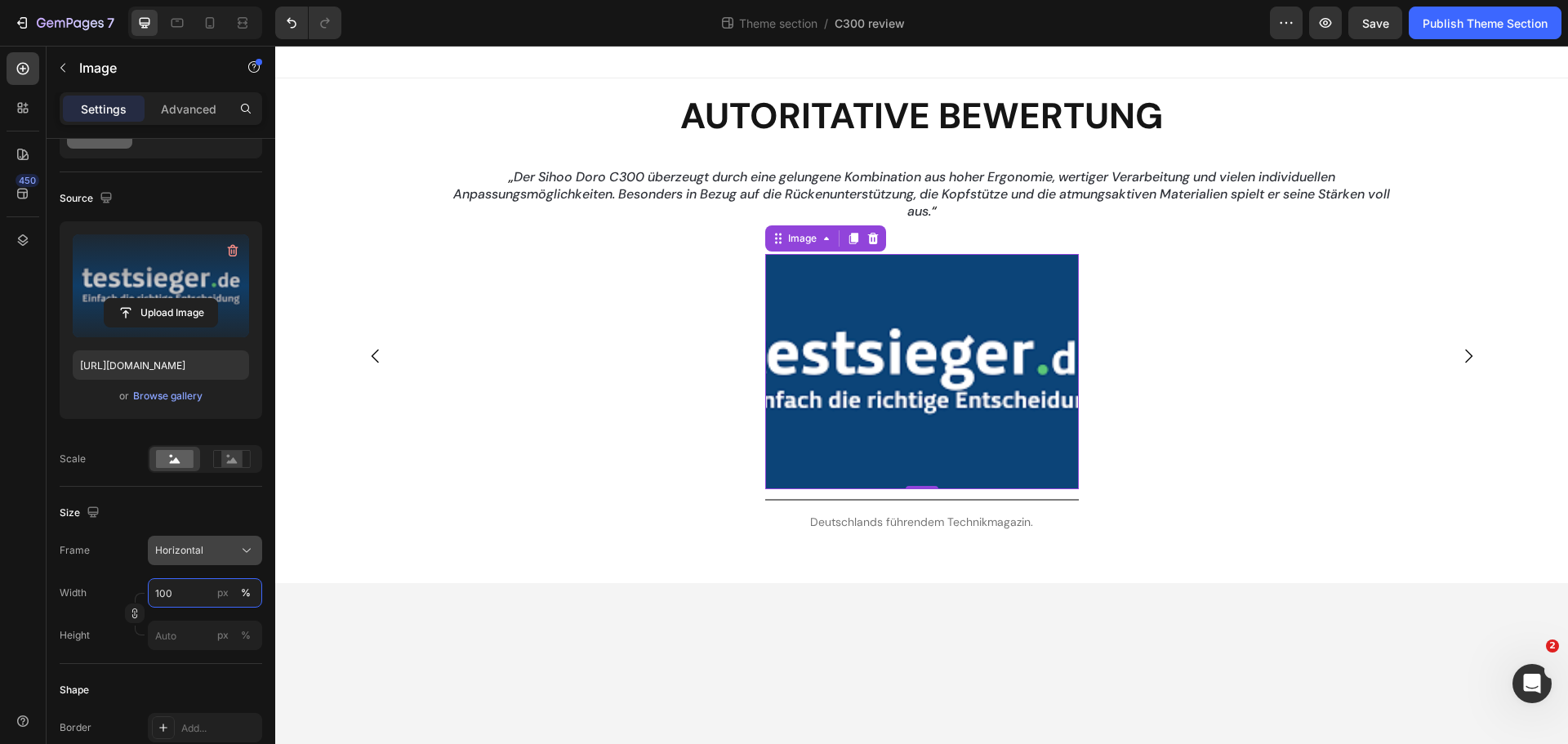
type input "100"
click at [192, 550] on span "Horizontal" at bounding box center [179, 550] width 48 height 14
click at [189, 685] on span "Original" at bounding box center [172, 683] width 36 height 14
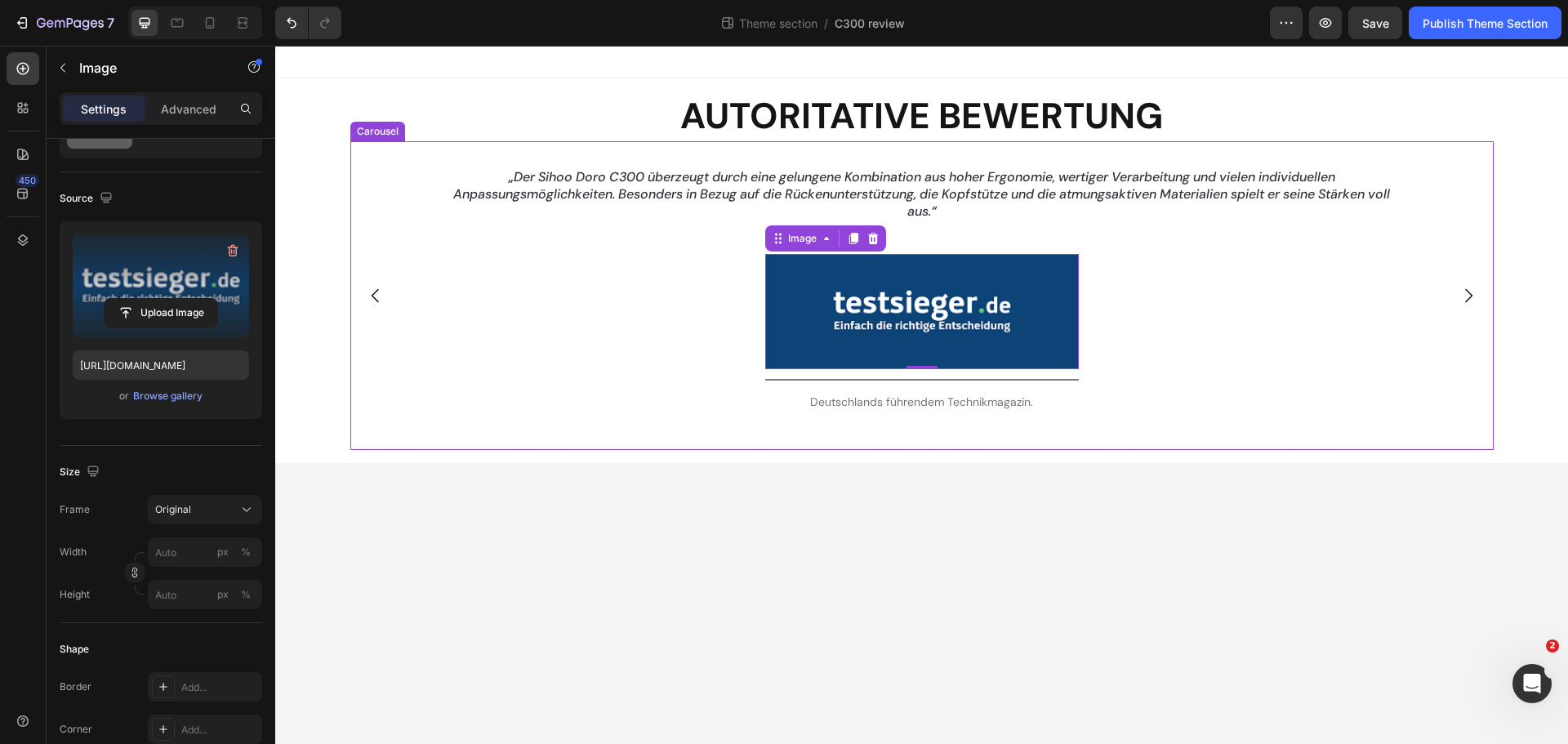
click at [373, 294] on icon "Carousel Back Arrow" at bounding box center [376, 296] width 20 height 20
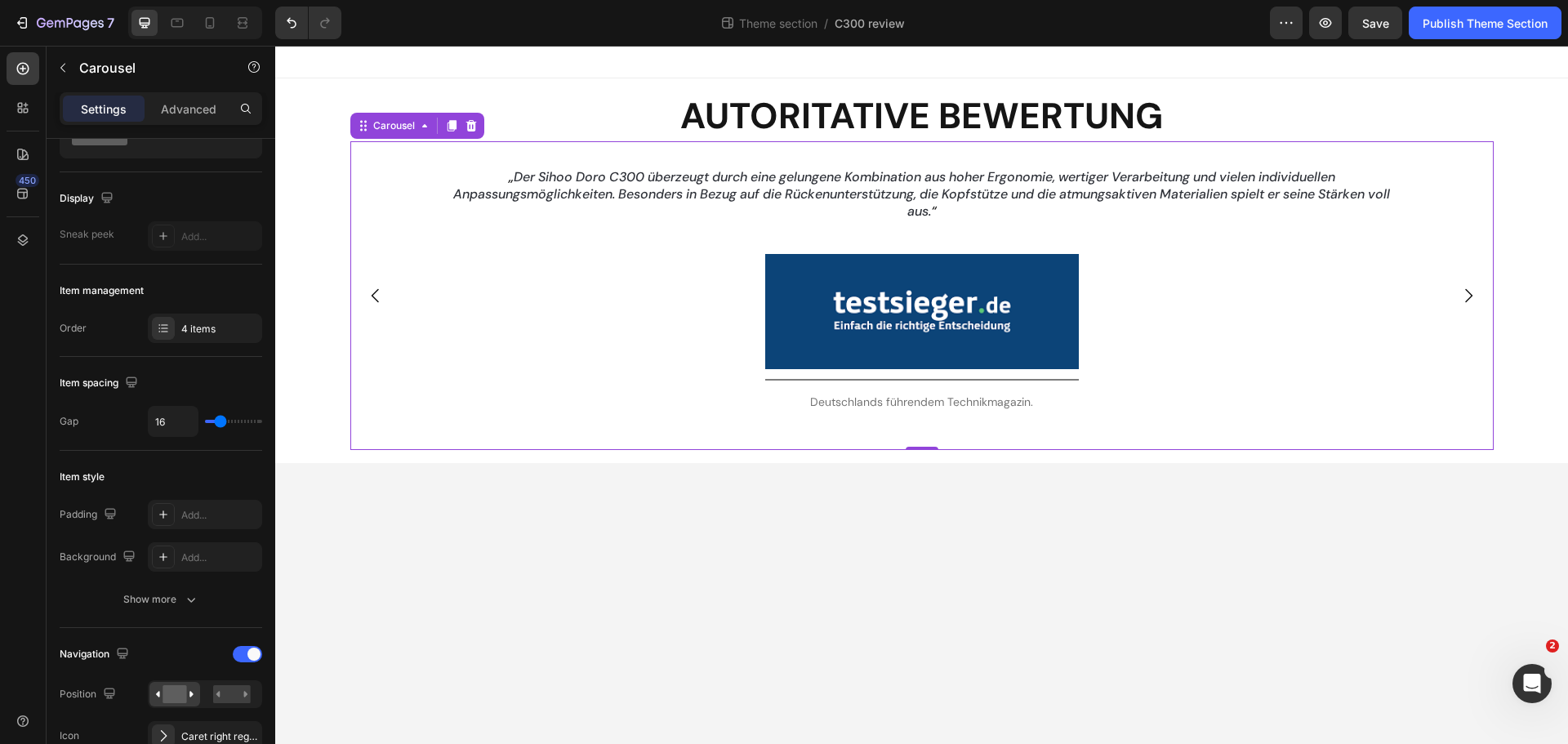
scroll to position [0, 0]
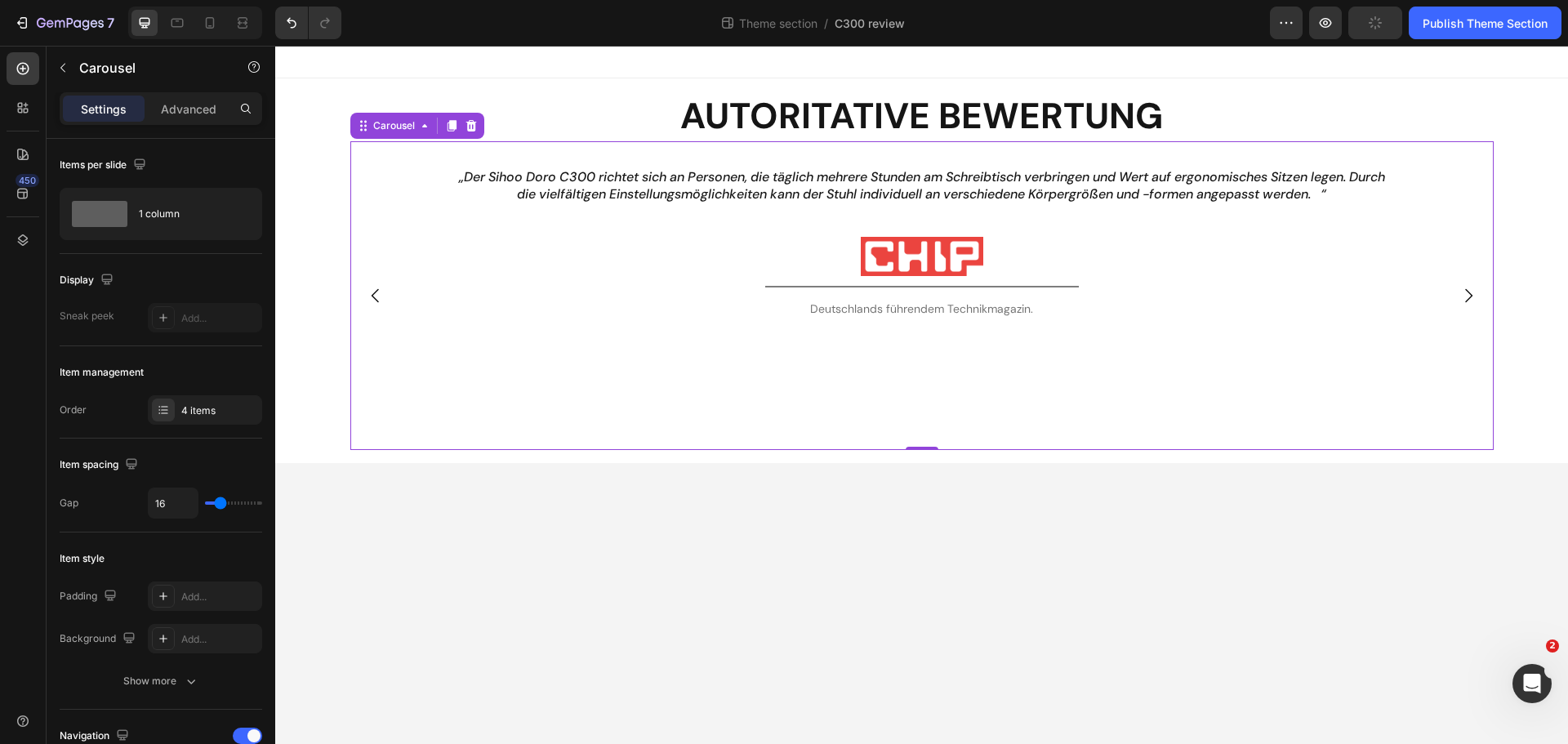
click at [1464, 301] on icon "Carousel Next Arrow" at bounding box center [1469, 296] width 20 height 20
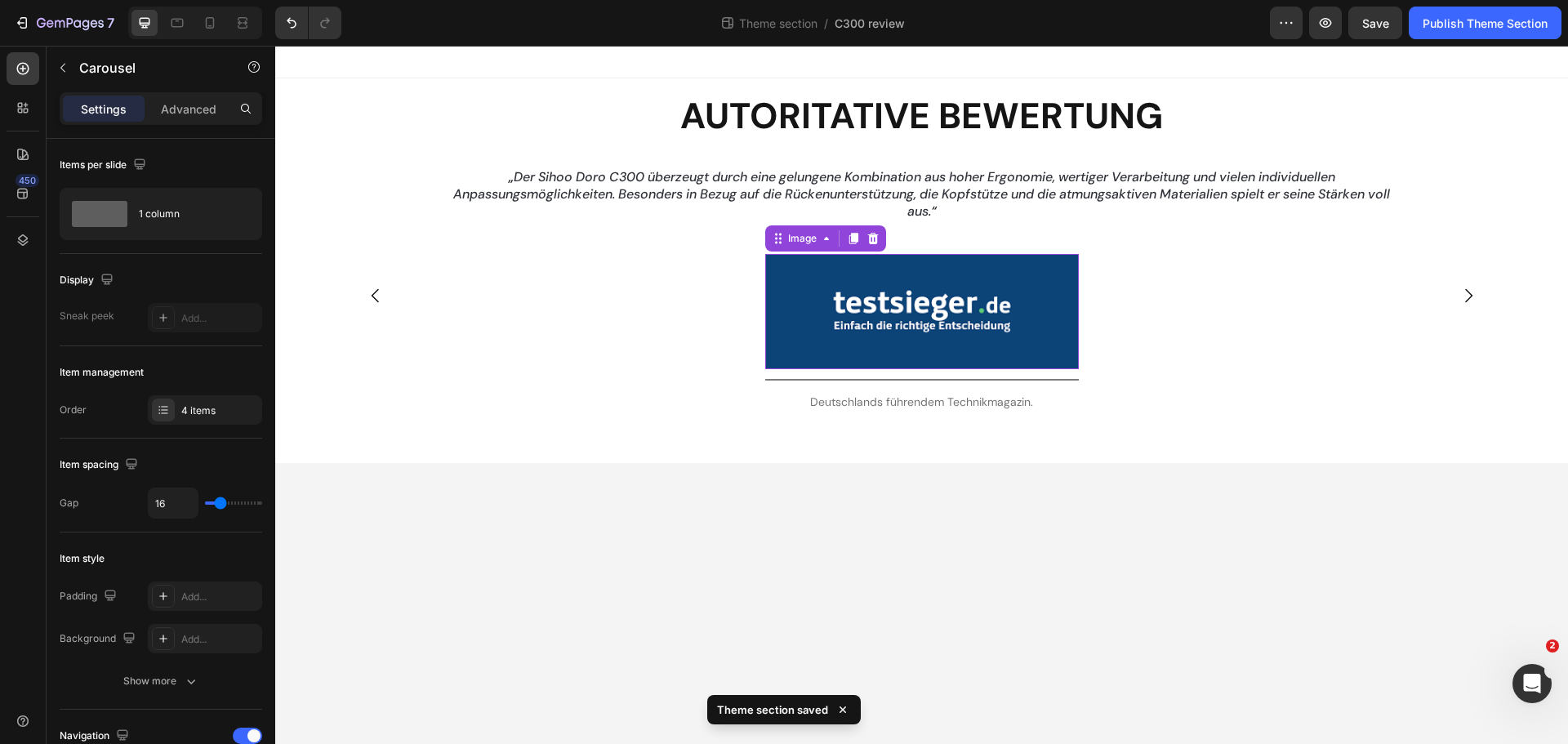
click at [823, 297] on img at bounding box center [922, 312] width 314 height 116
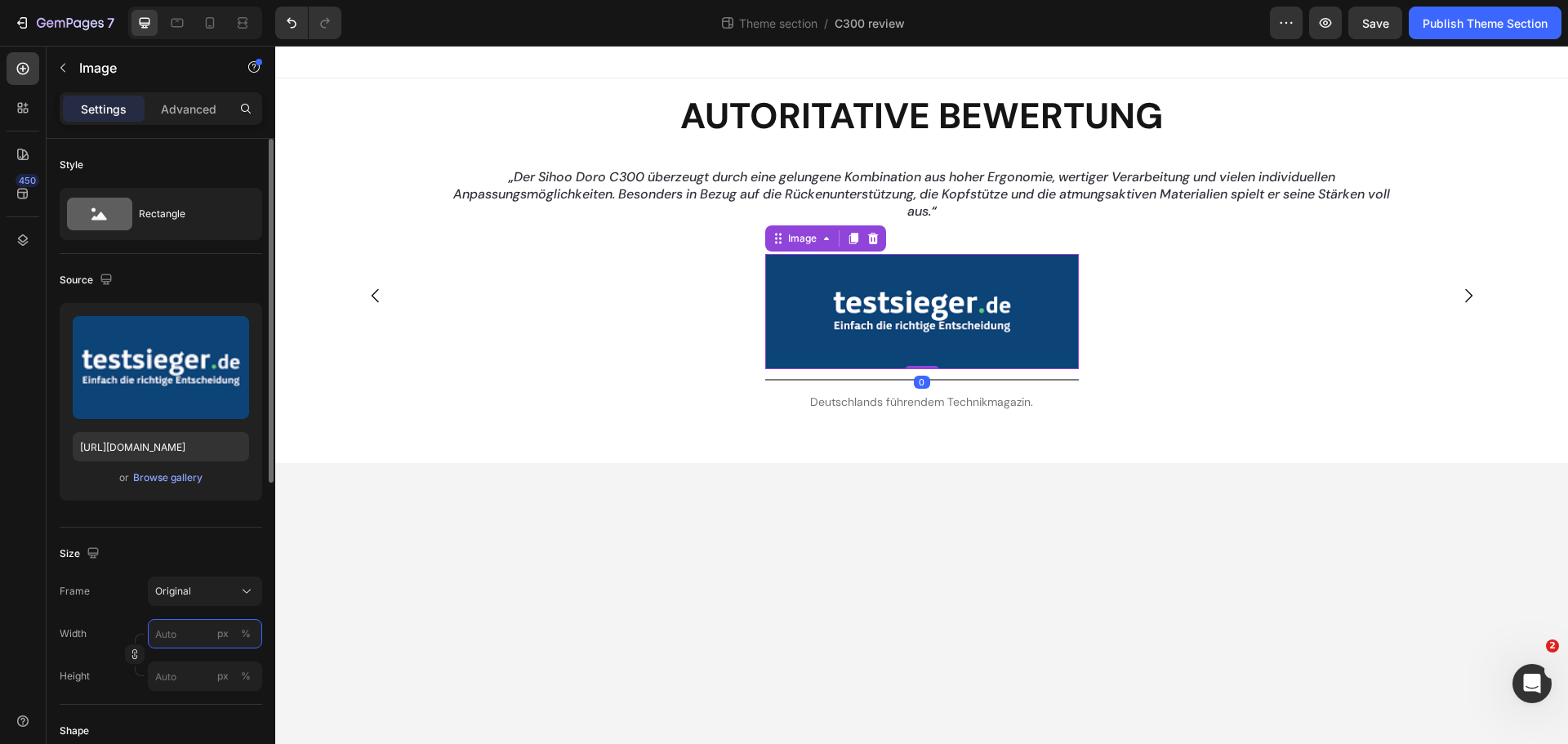
click at [195, 624] on input "px %" at bounding box center [205, 633] width 115 height 30
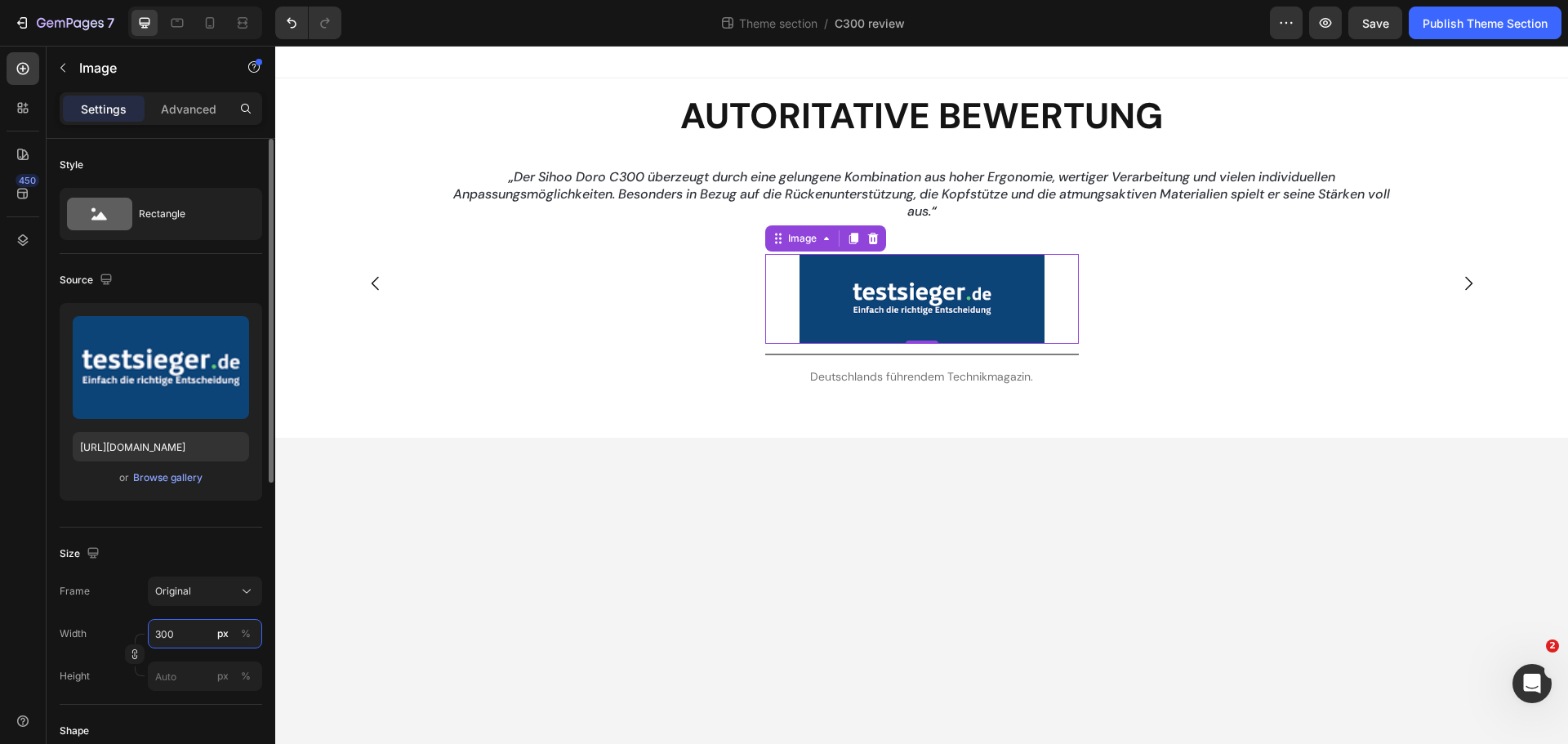
drag, startPoint x: 160, startPoint y: 639, endPoint x: 151, endPoint y: 637, distance: 9.2
click at [151, 637] on input "300" at bounding box center [205, 633] width 115 height 30
type input "200"
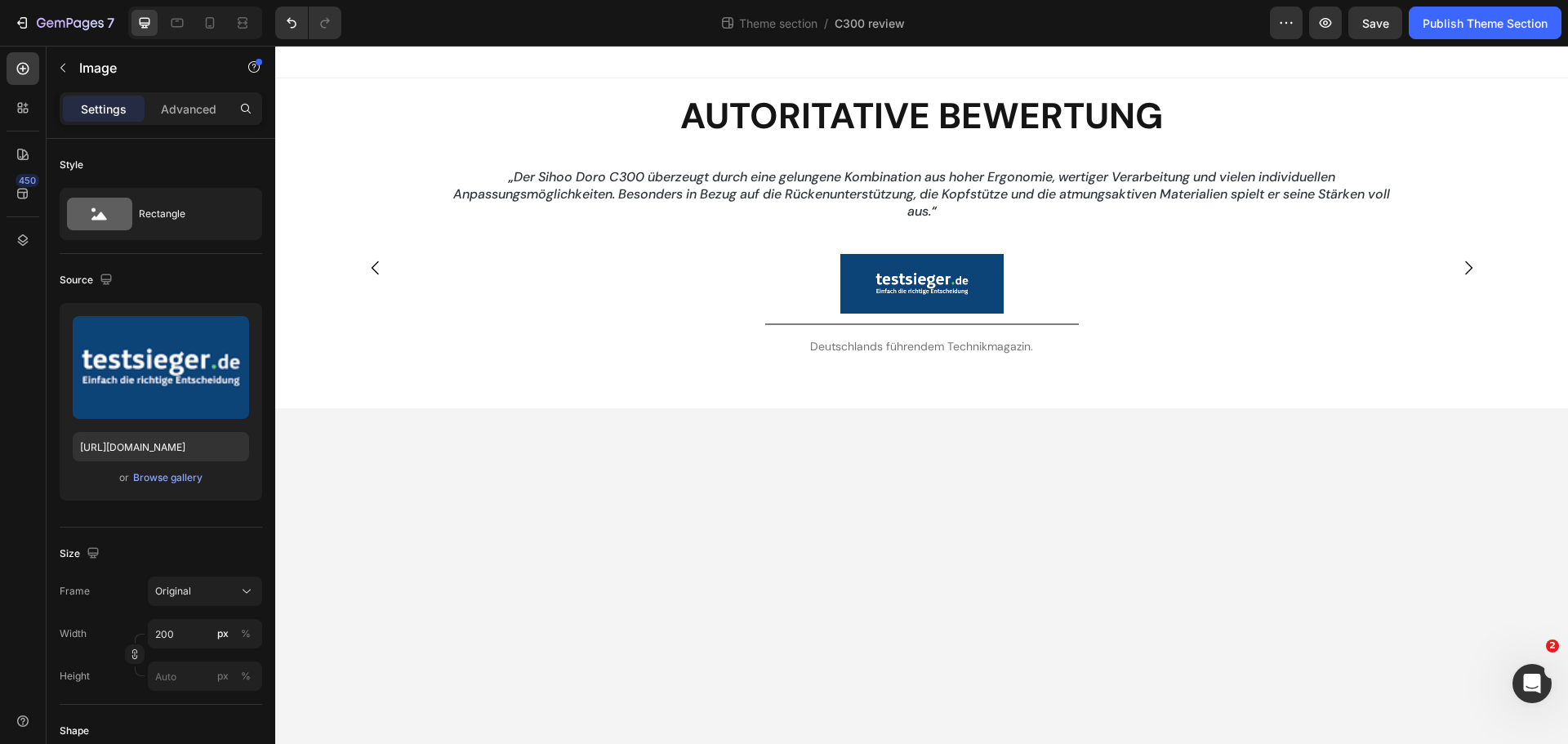
click at [853, 508] on body "Autoritative Bewertung Heading Row „Der Sihoo Doro C300 richtet sich an Persone…" at bounding box center [921, 395] width 1293 height 698
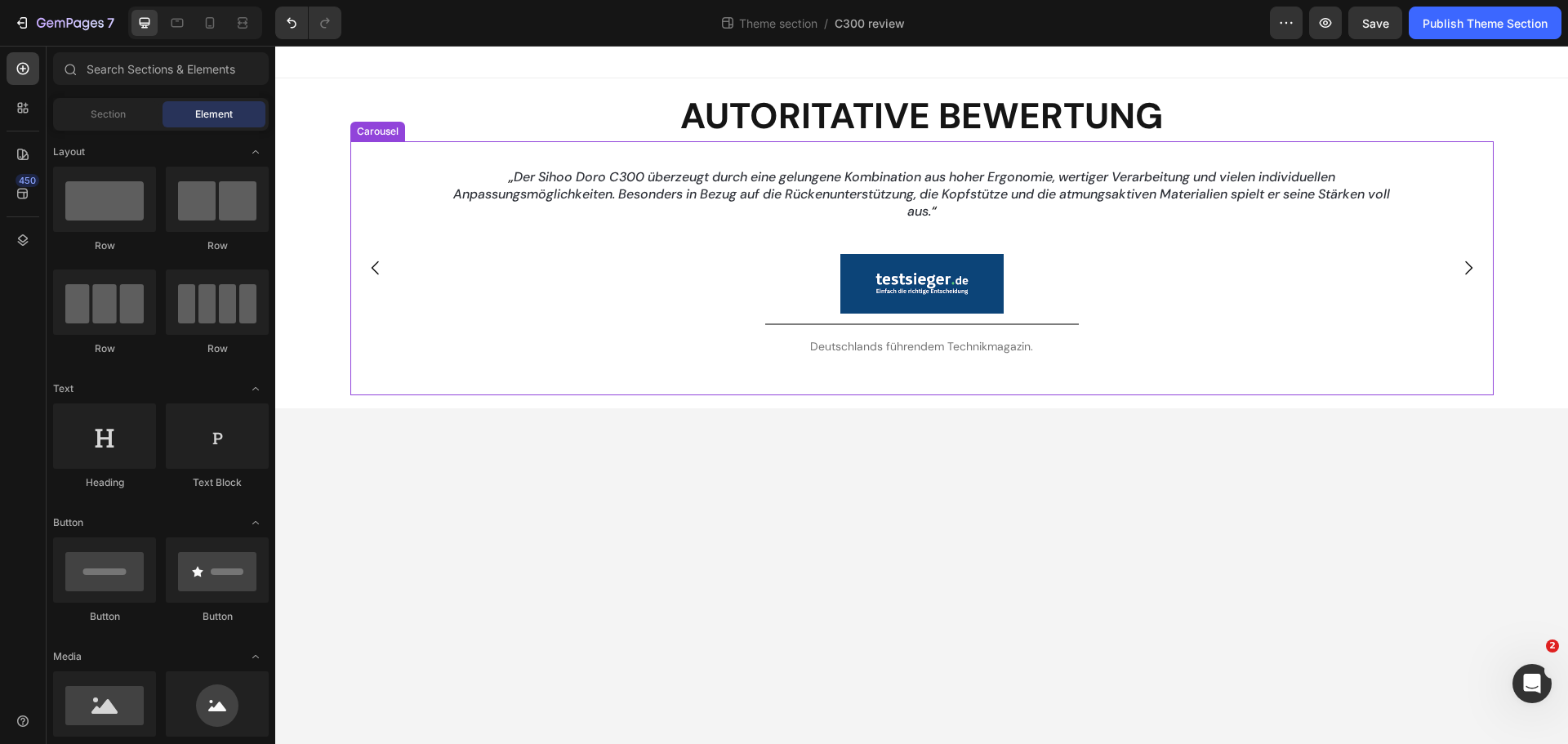
click at [387, 268] on button "Carousel Back Arrow" at bounding box center [375, 268] width 46 height 46
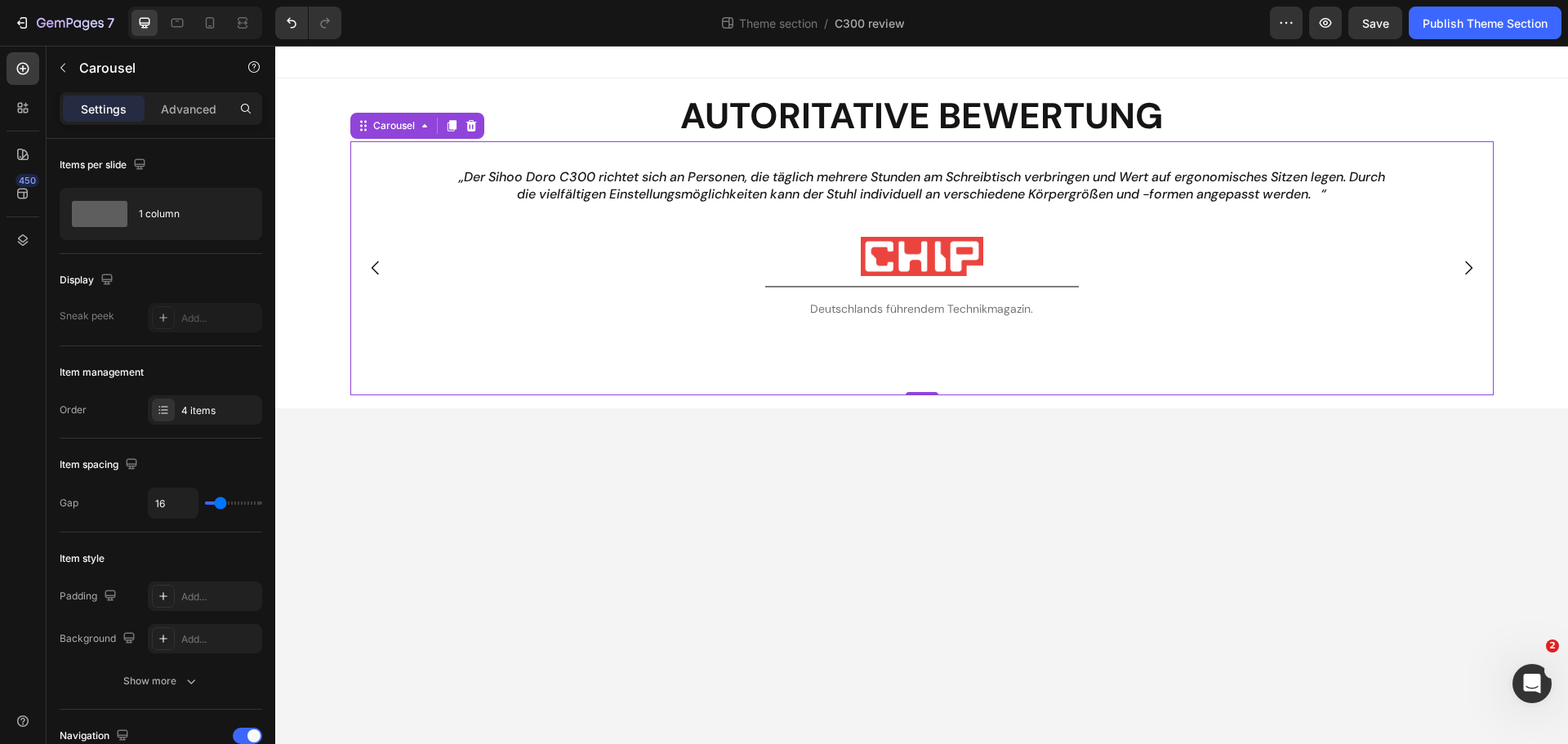
click at [1456, 264] on button "Carousel Next Arrow" at bounding box center [1469, 268] width 46 height 46
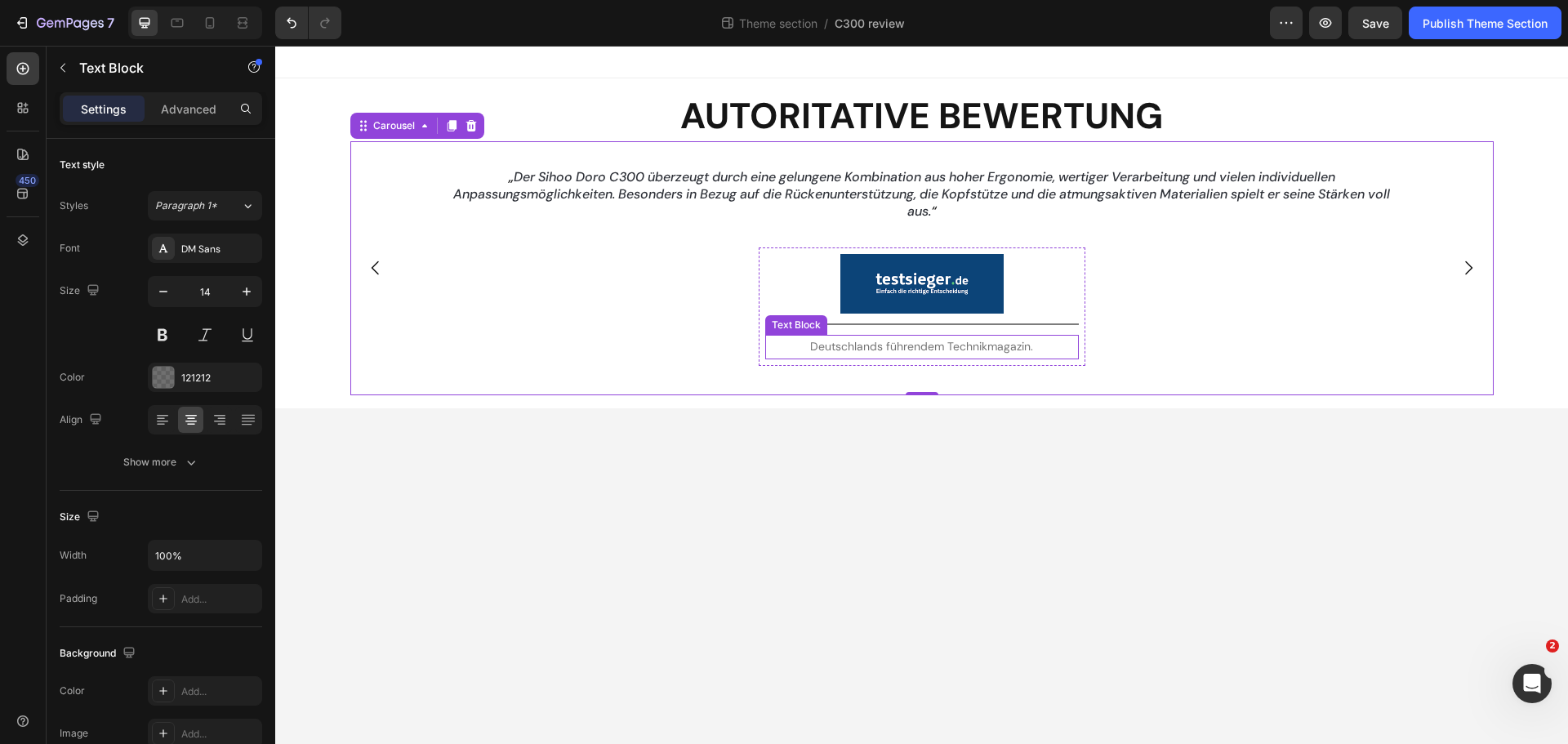
click at [854, 335] on div "Deutschlands führendem Technikmagazin." at bounding box center [922, 346] width 314 height 23
click at [903, 342] on p "Deutschlands führendem Technikmagazin." at bounding box center [922, 346] width 310 height 21
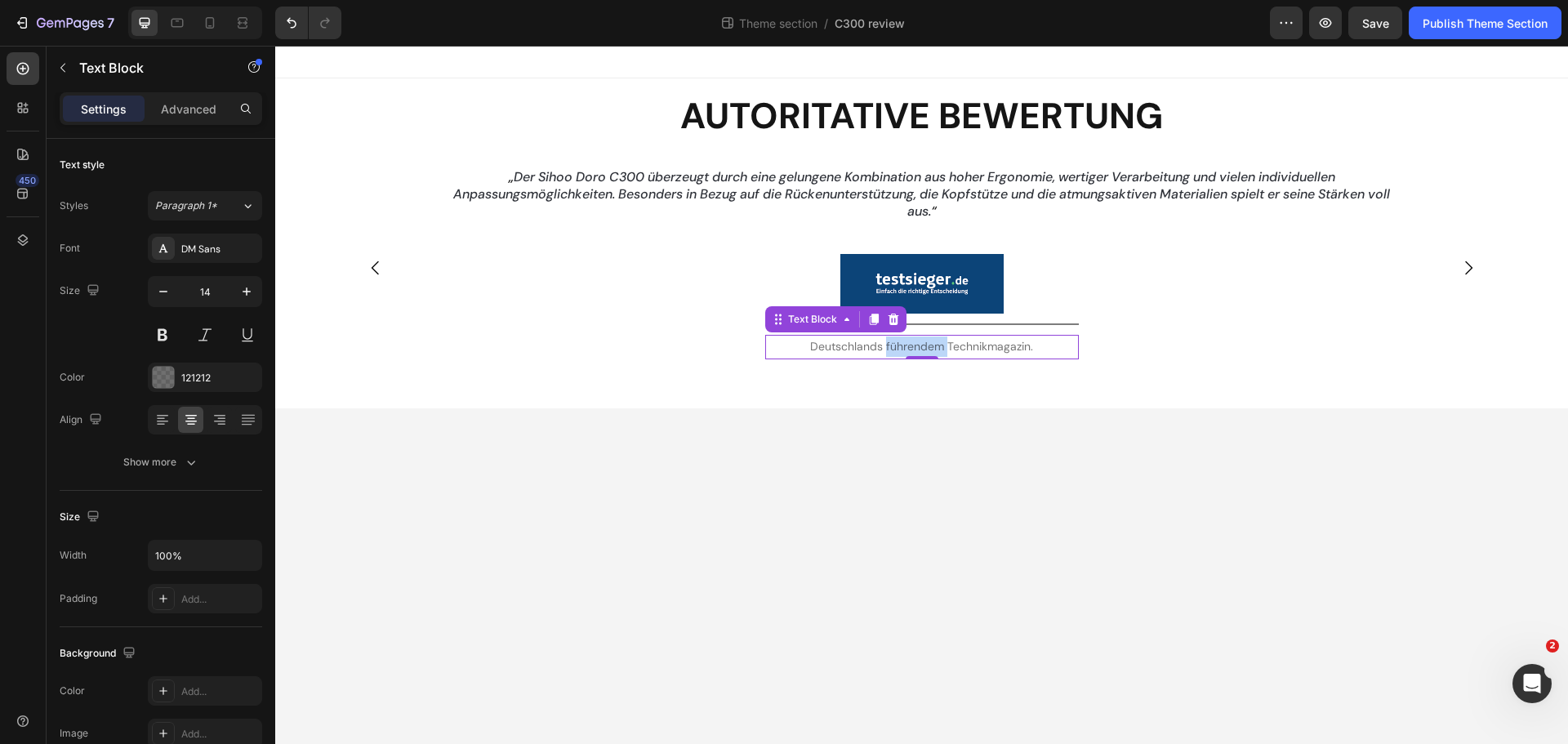
click at [903, 342] on p "Deutschlands führendem Technikmagazin." at bounding box center [922, 346] width 310 height 21
click at [998, 419] on body "Autoritative Bewertung Heading Row „Der Sihoo Doro C300 richtet sich an Persone…" at bounding box center [921, 395] width 1293 height 698
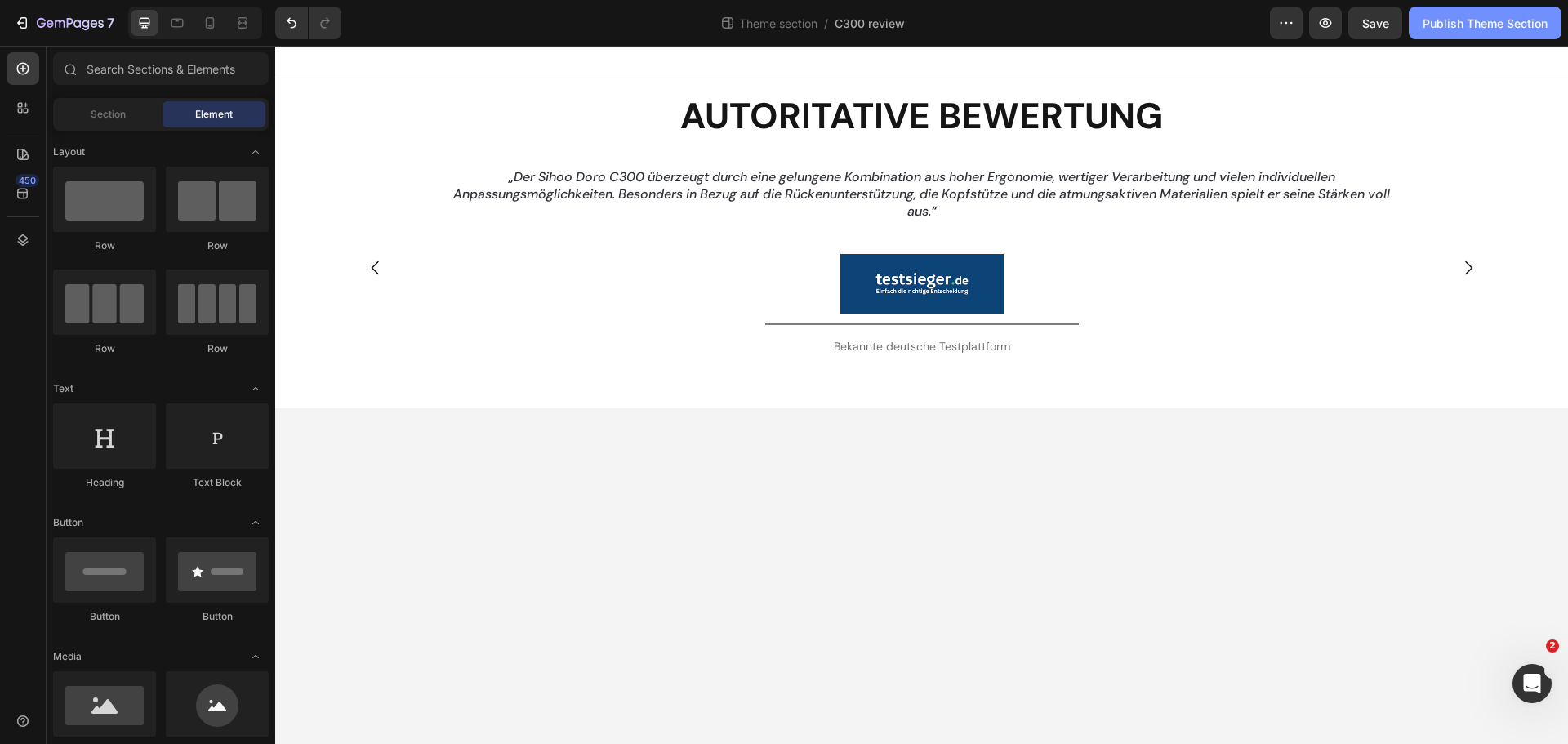
click at [1491, 16] on div "Publish Theme Section" at bounding box center [1485, 23] width 125 height 17
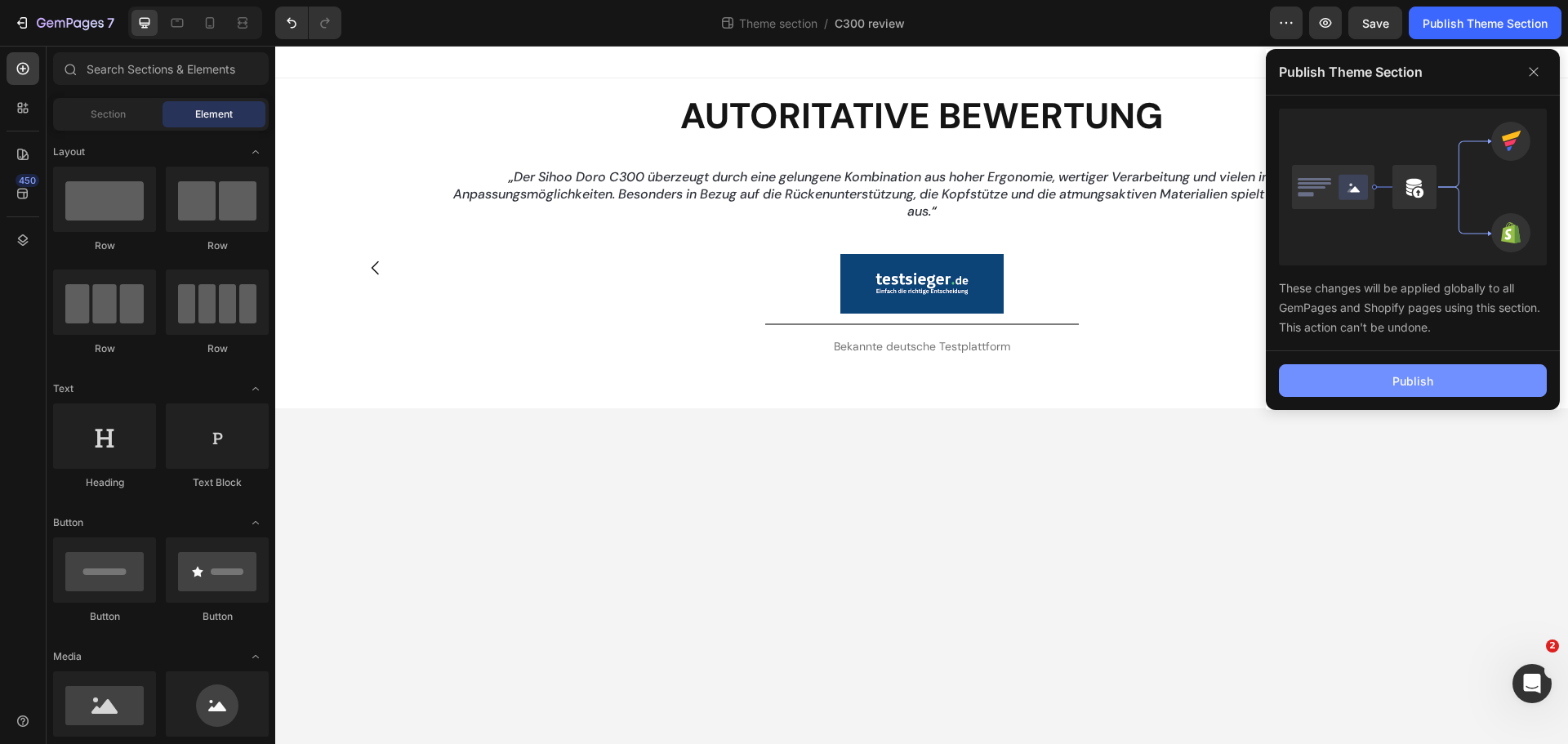
click at [1392, 382] on button "Publish" at bounding box center [1413, 381] width 268 height 32
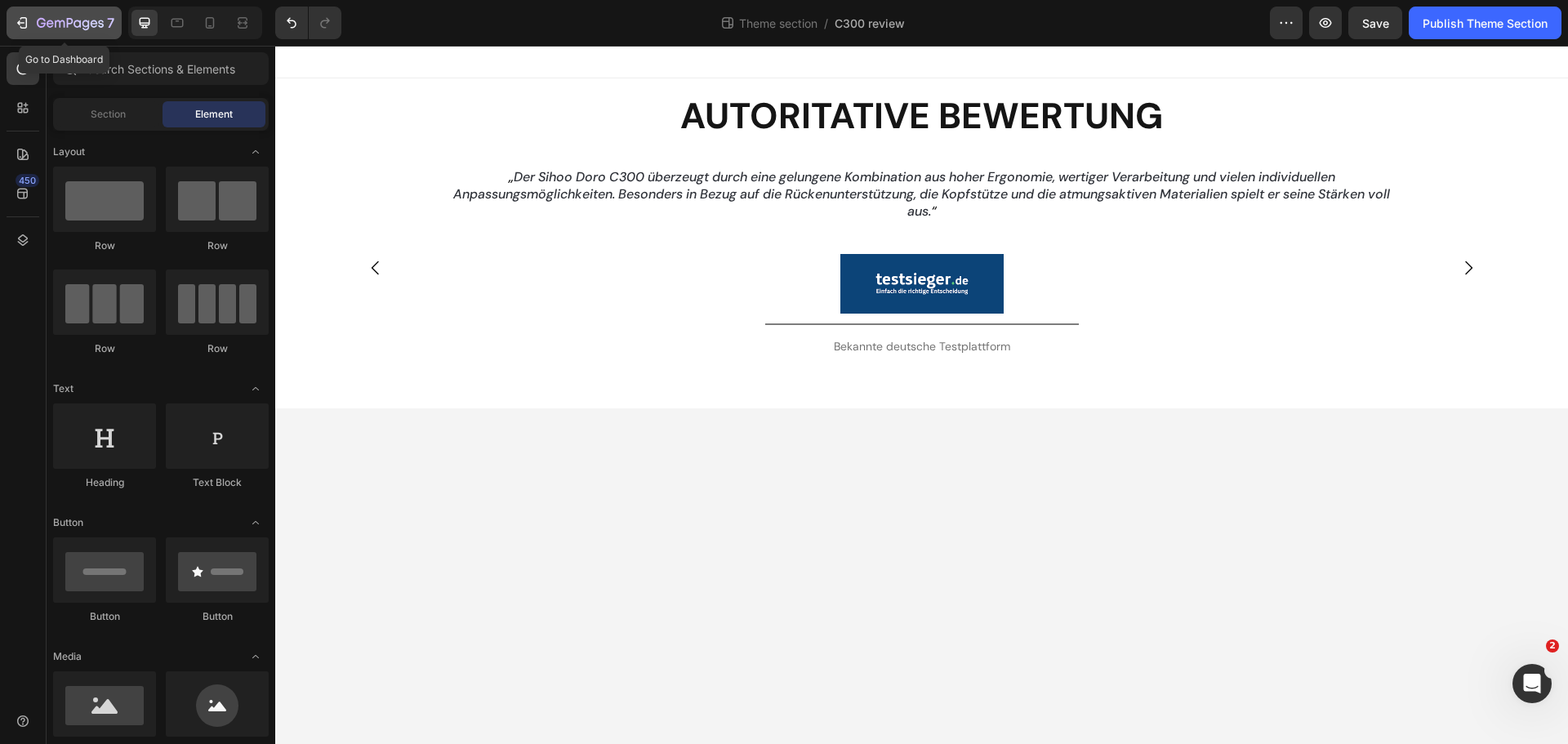
click at [36, 39] on button "7" at bounding box center [64, 23] width 115 height 32
